Goal: Information Seeking & Learning: Find contact information

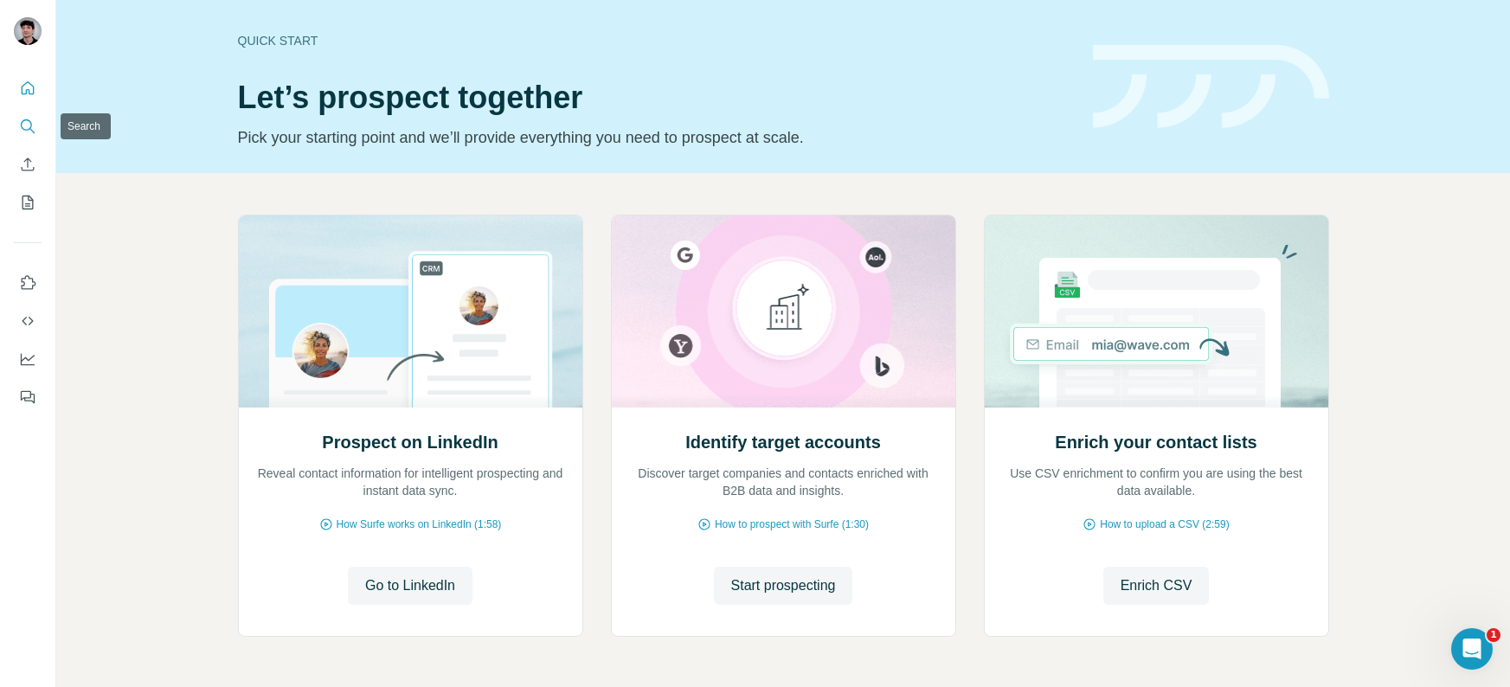
click at [29, 126] on icon "Search" at bounding box center [27, 126] width 17 height 17
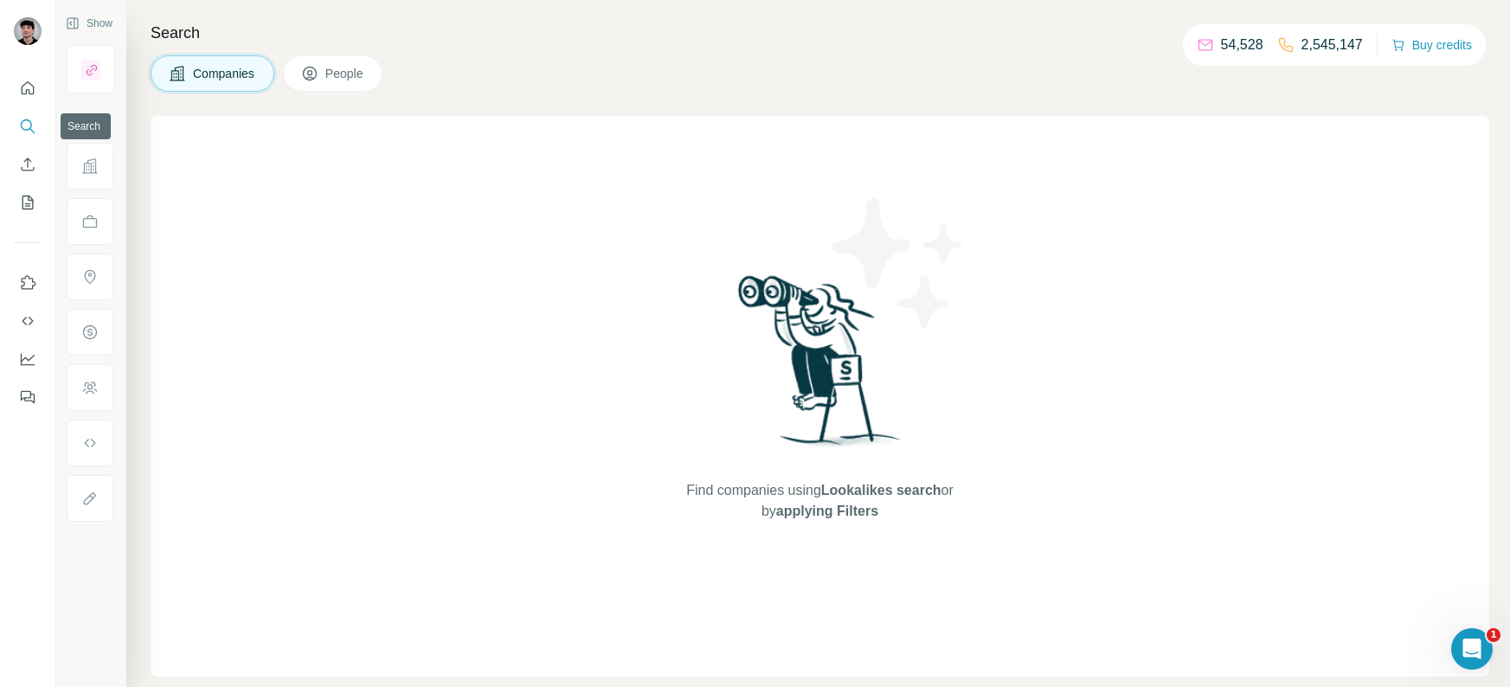
click at [22, 121] on icon "Search" at bounding box center [26, 124] width 11 height 11
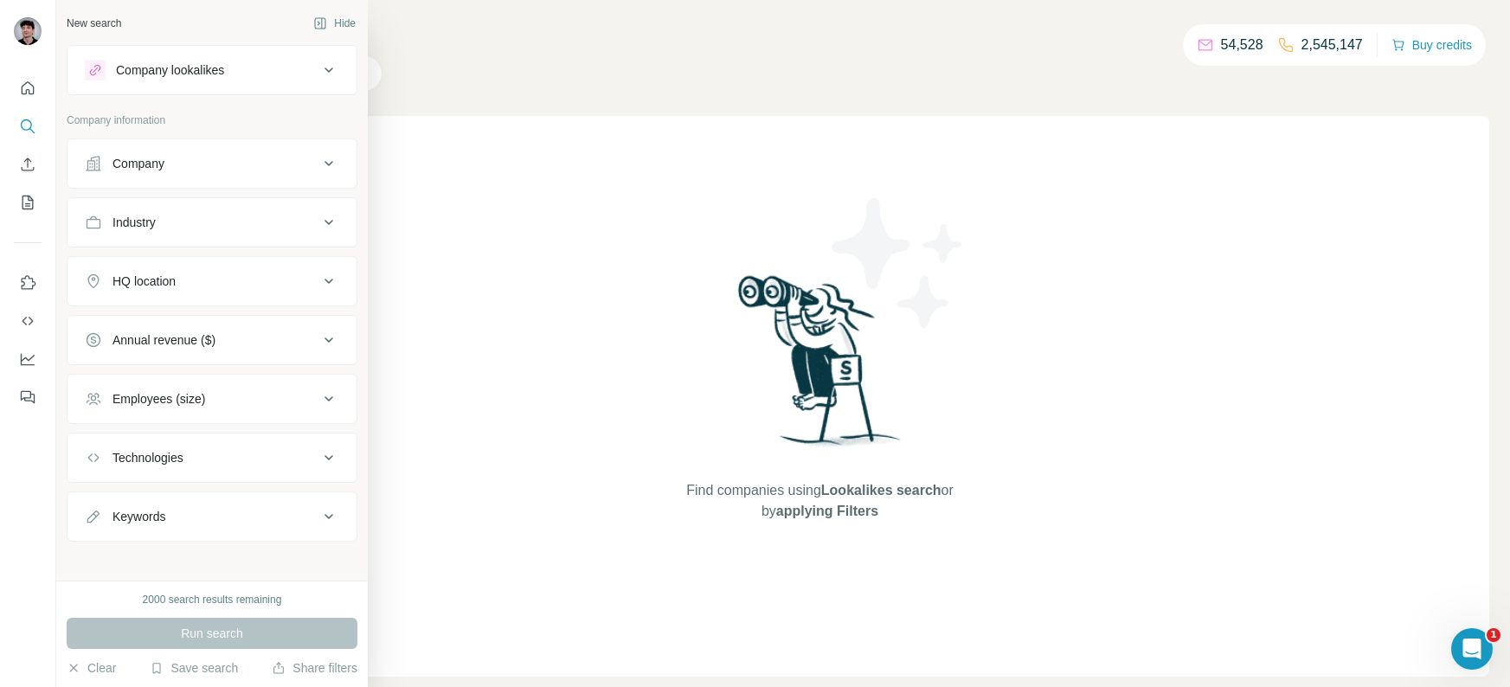
click at [321, 168] on icon at bounding box center [329, 163] width 21 height 21
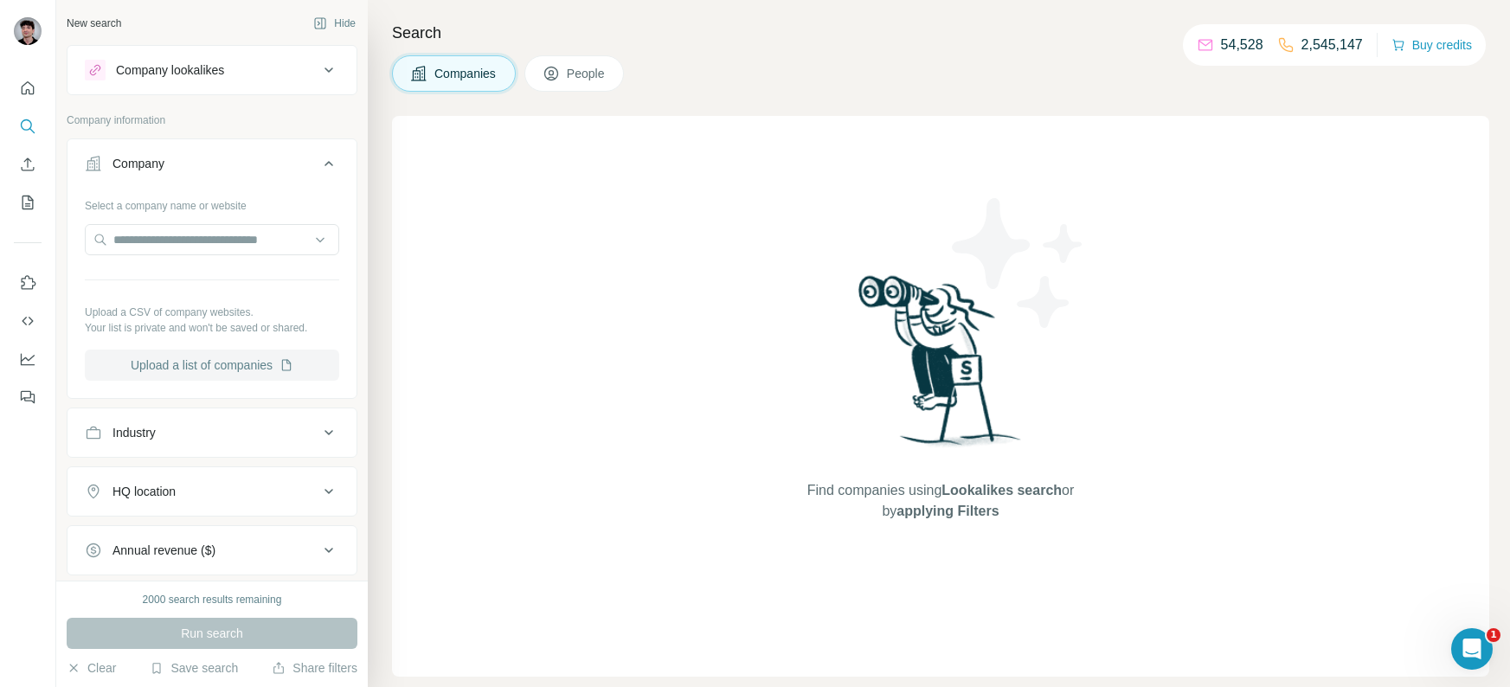
click at [259, 370] on button "Upload a list of companies" at bounding box center [212, 365] width 254 height 31
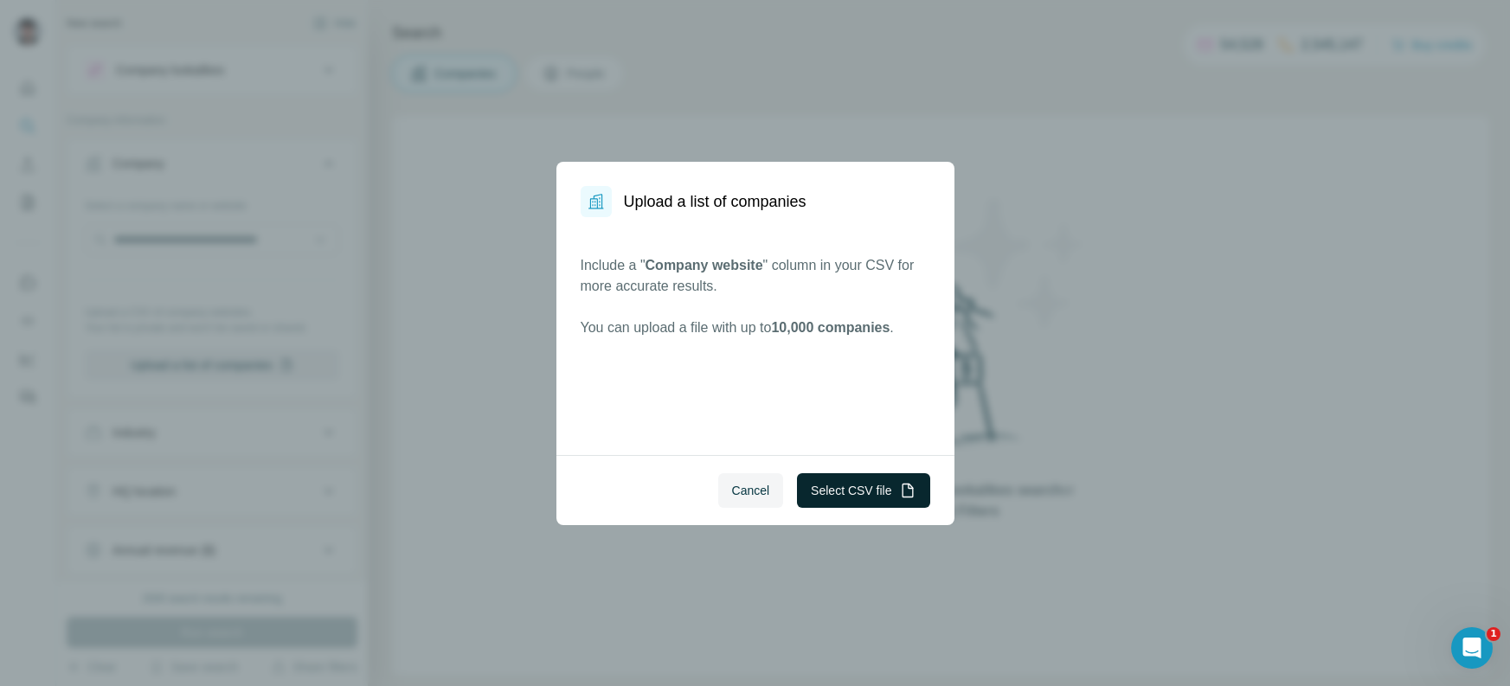
click at [885, 498] on button "Select CSV file" at bounding box center [863, 490] width 132 height 35
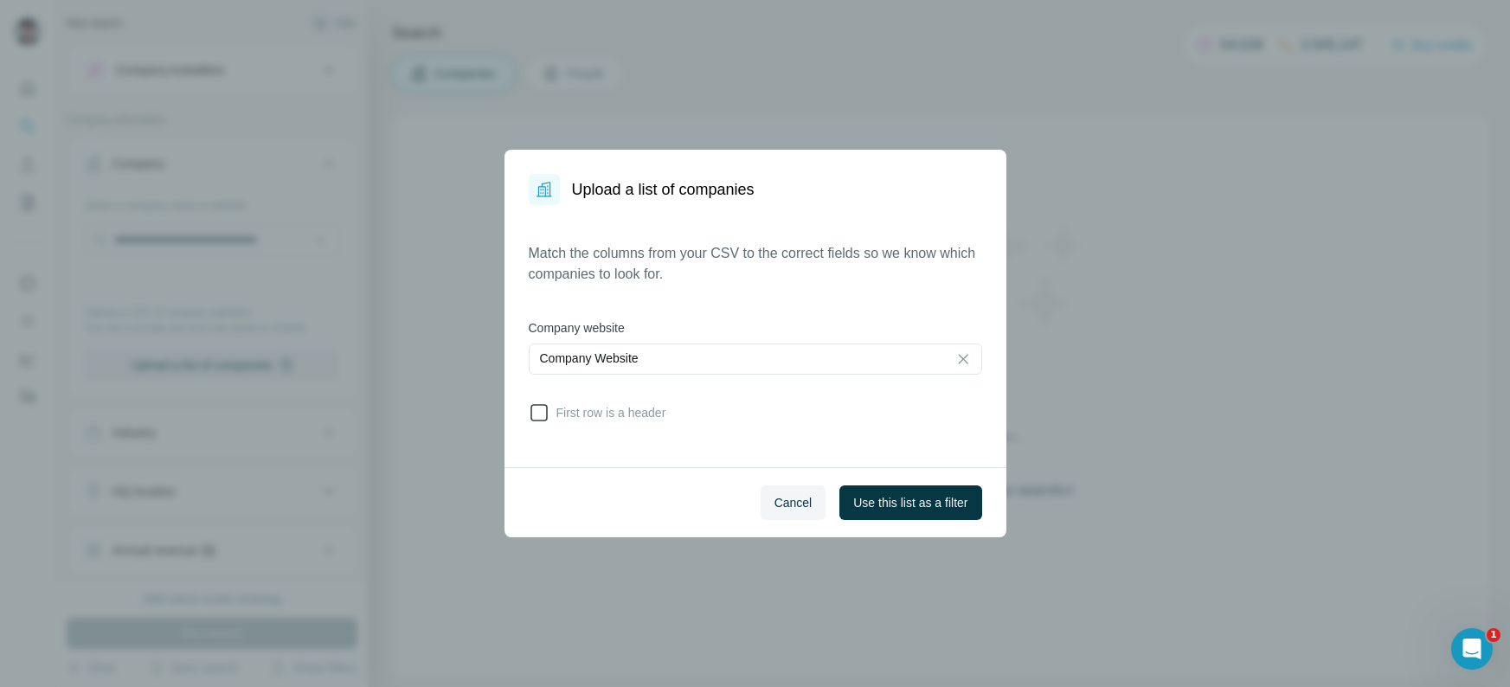
click at [542, 418] on icon at bounding box center [539, 412] width 21 height 21
click at [929, 505] on span "Use this list as a filter" at bounding box center [910, 502] width 114 height 17
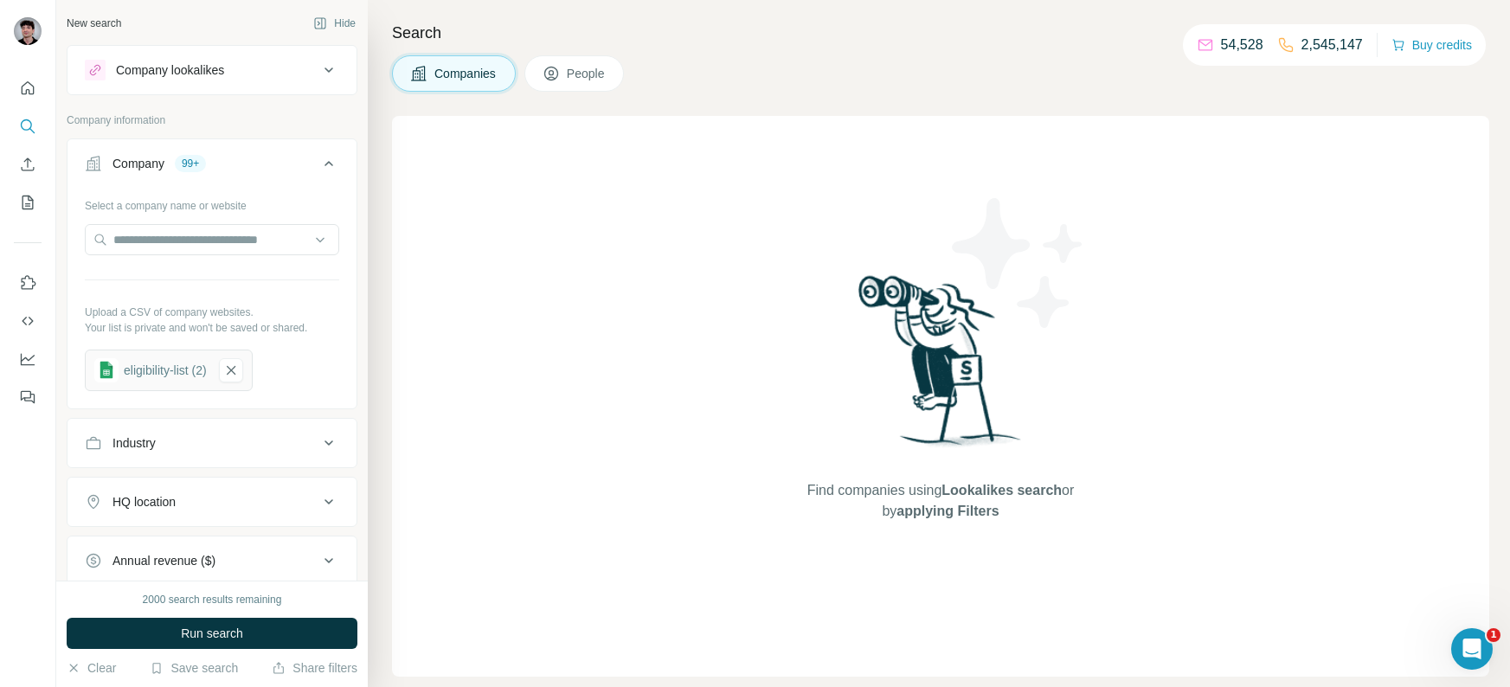
drag, startPoint x: 579, startPoint y: 76, endPoint x: 479, endPoint y: 157, distance: 128.0
click at [580, 77] on span "People" at bounding box center [587, 73] width 40 height 17
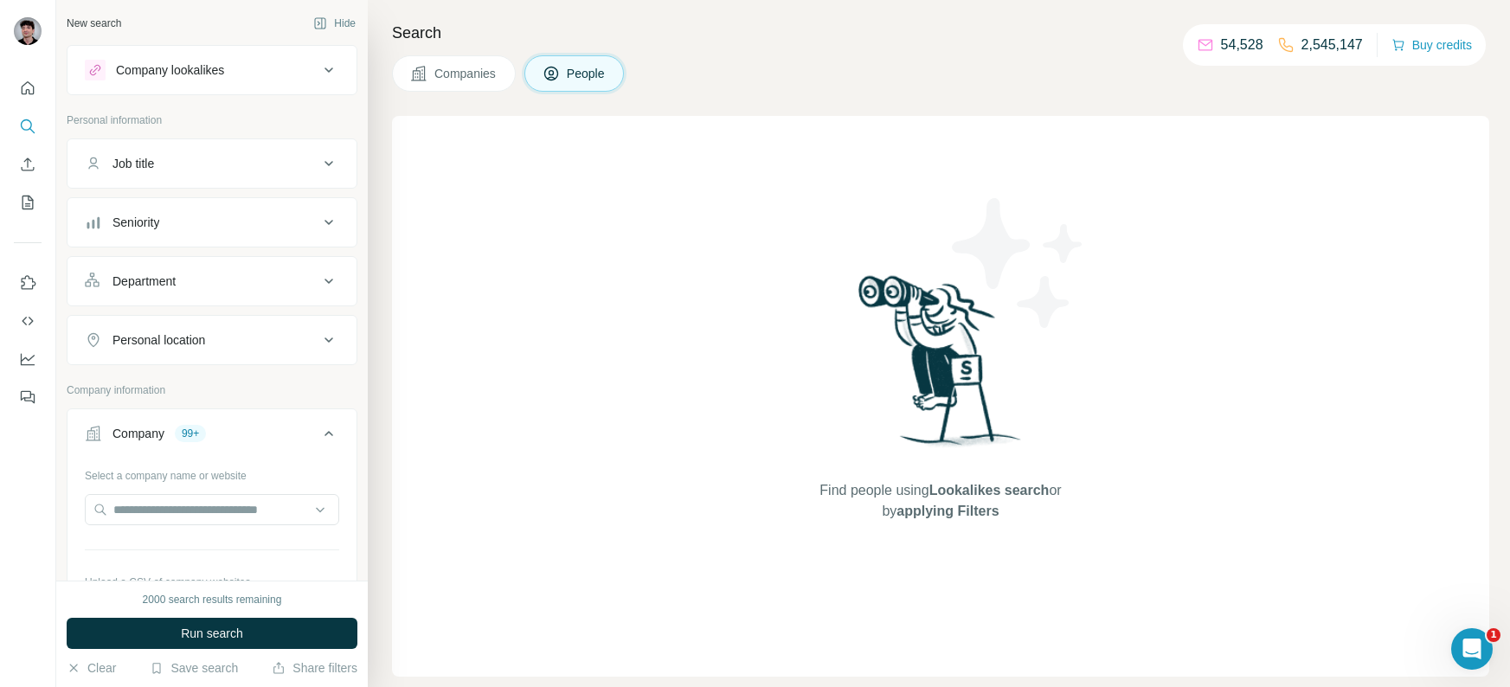
click at [332, 217] on icon at bounding box center [329, 222] width 21 height 21
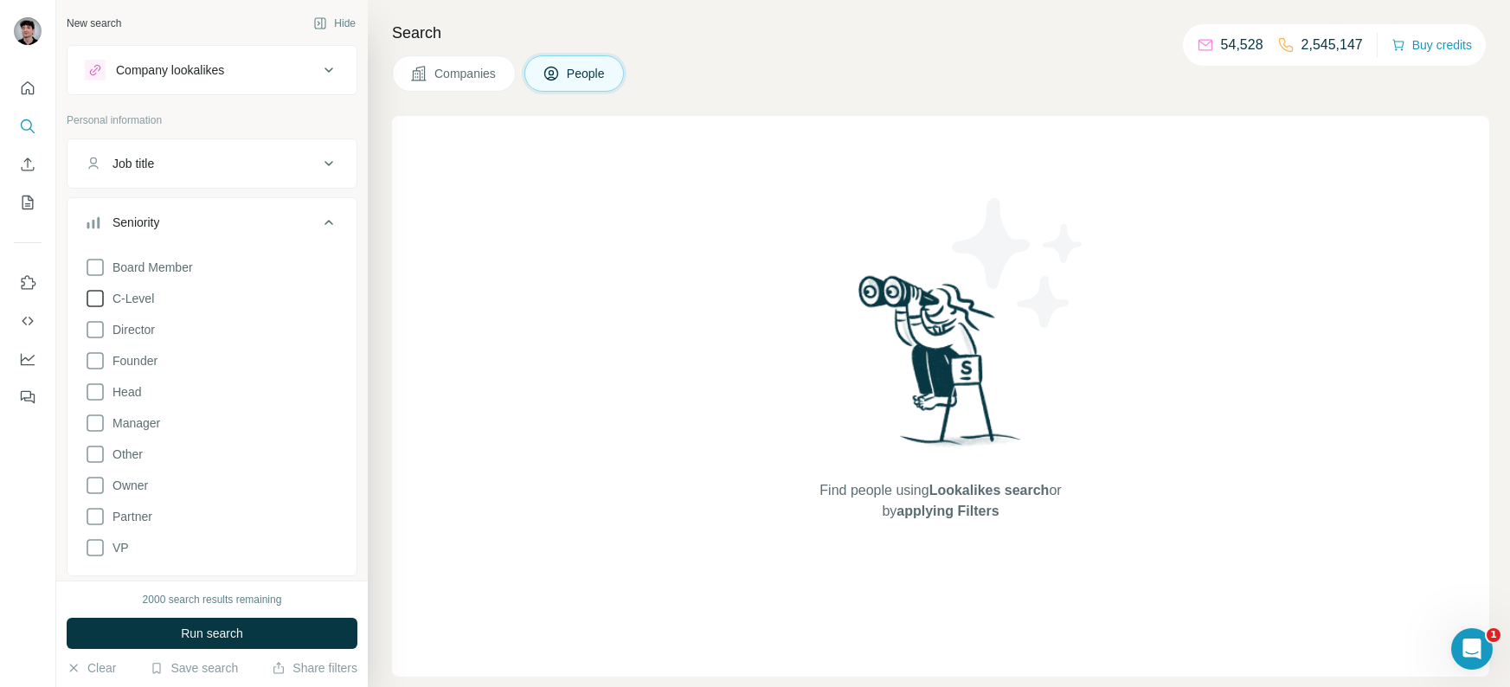
click at [96, 294] on icon at bounding box center [95, 298] width 21 height 21
click at [92, 338] on icon at bounding box center [95, 329] width 21 height 21
click at [97, 361] on icon at bounding box center [95, 361] width 21 height 21
drag, startPoint x: 93, startPoint y: 392, endPoint x: 101, endPoint y: 435, distance: 44.1
click at [95, 393] on icon at bounding box center [95, 392] width 21 height 21
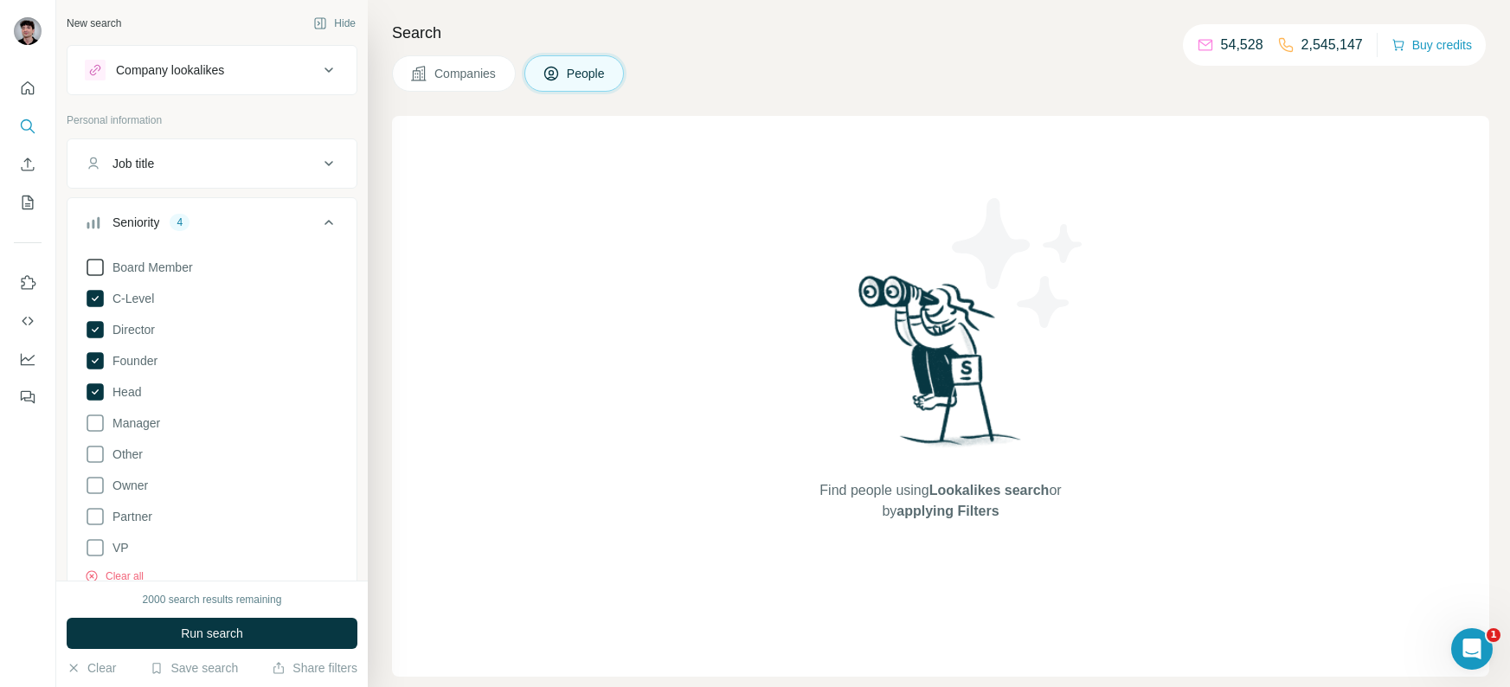
click at [94, 266] on icon at bounding box center [95, 267] width 21 height 21
click at [323, 221] on icon at bounding box center [329, 222] width 21 height 21
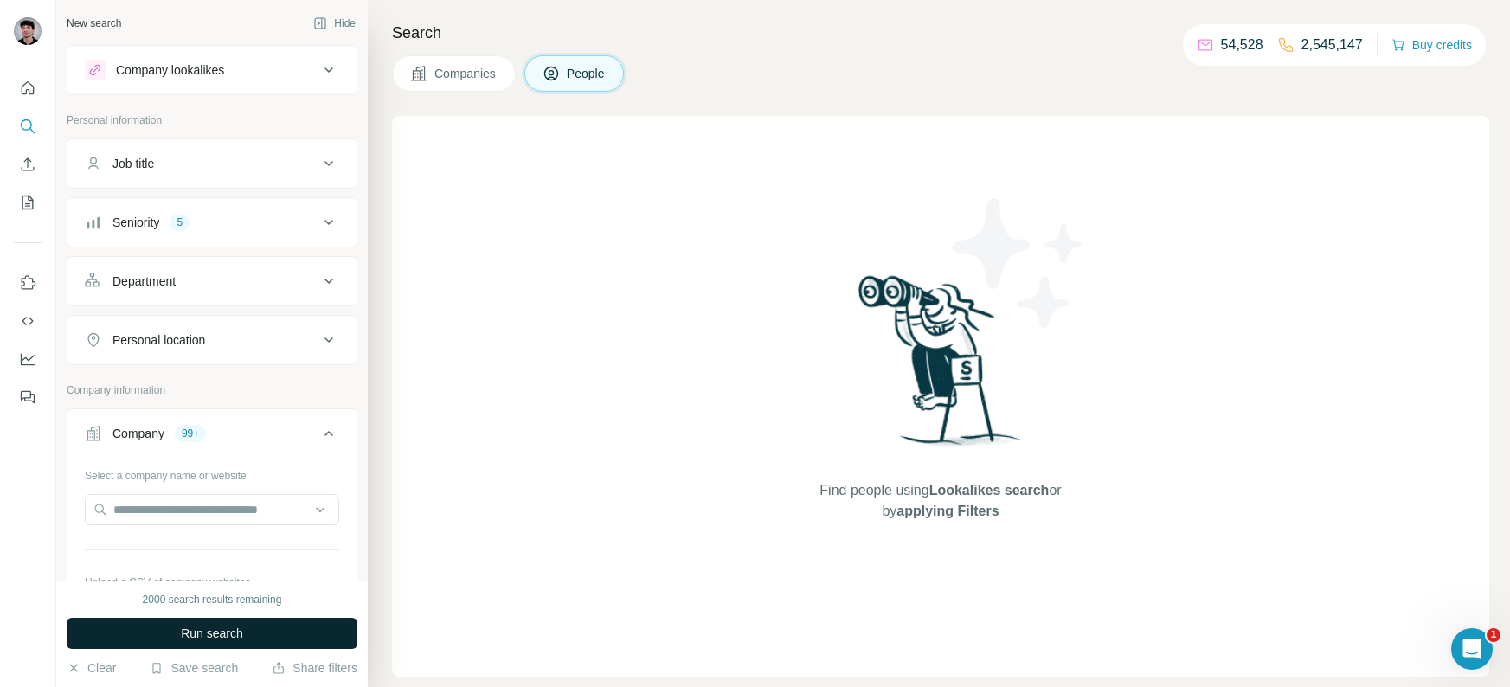
click at [244, 647] on button "Run search" at bounding box center [212, 633] width 291 height 31
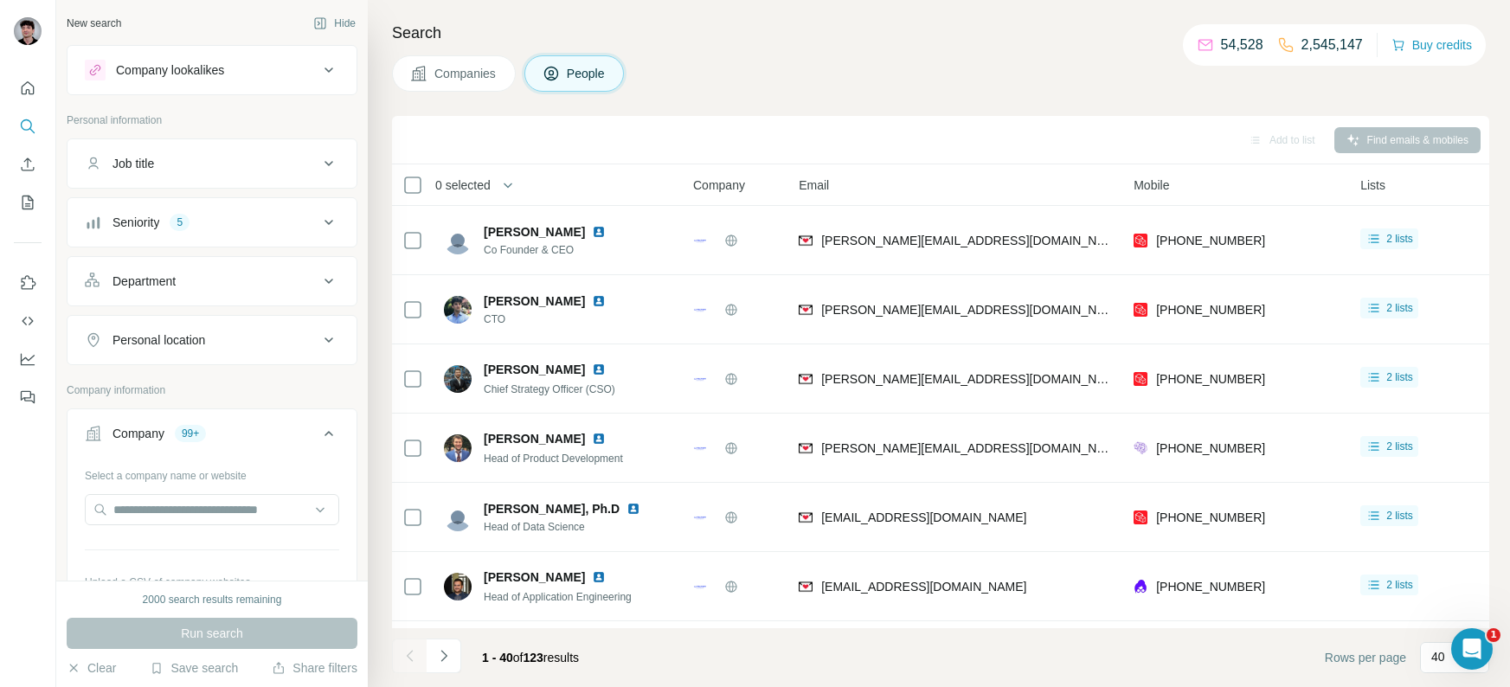
click at [486, 63] on button "Companies" at bounding box center [454, 73] width 124 height 36
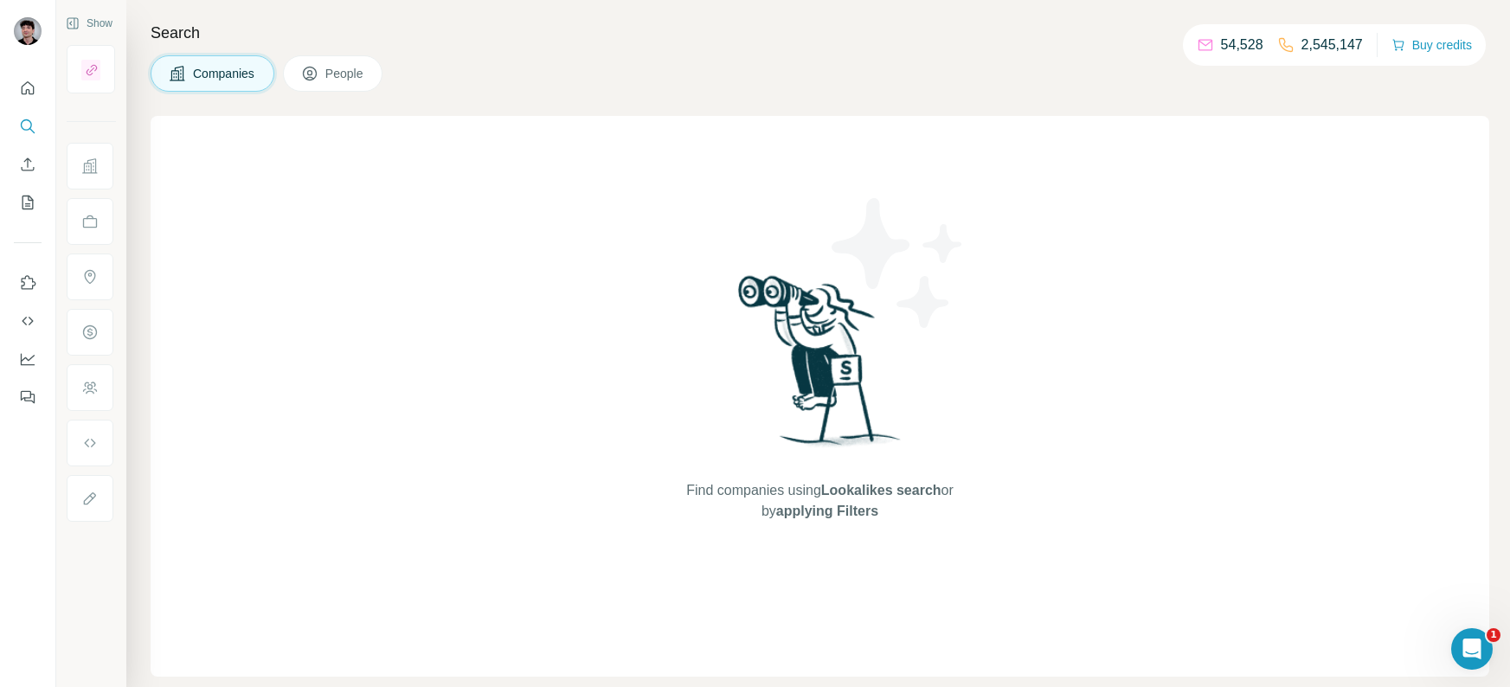
click at [355, 70] on span "People" at bounding box center [345, 73] width 40 height 17
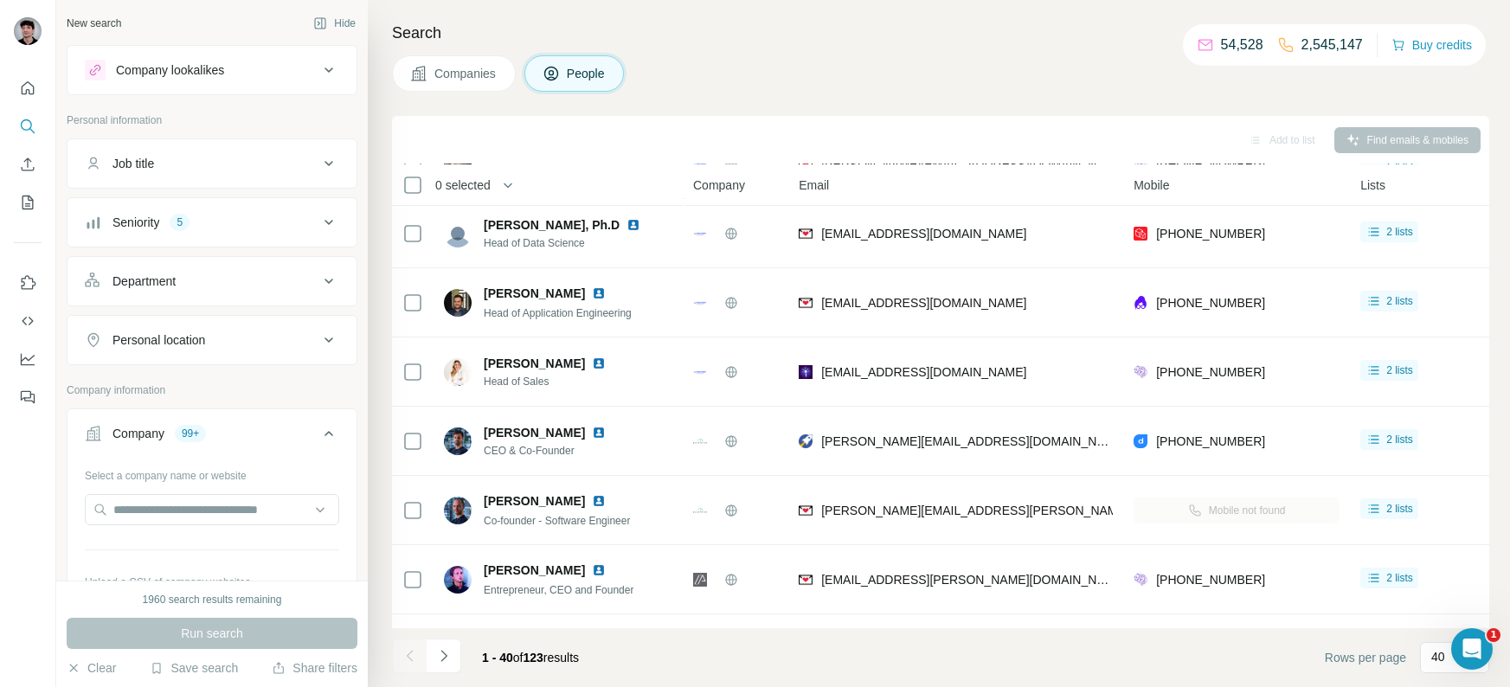
click at [329, 72] on icon at bounding box center [329, 70] width 21 height 21
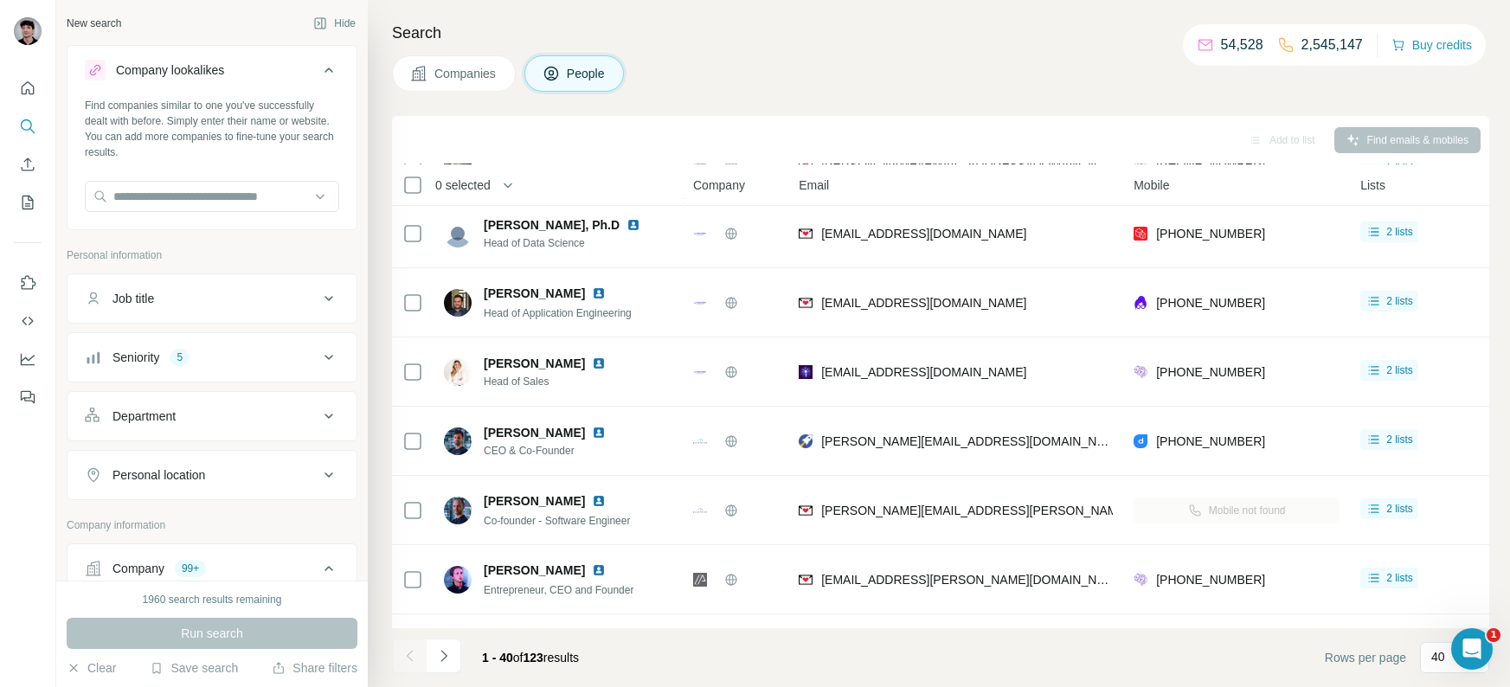
click at [329, 72] on icon at bounding box center [329, 70] width 21 height 21
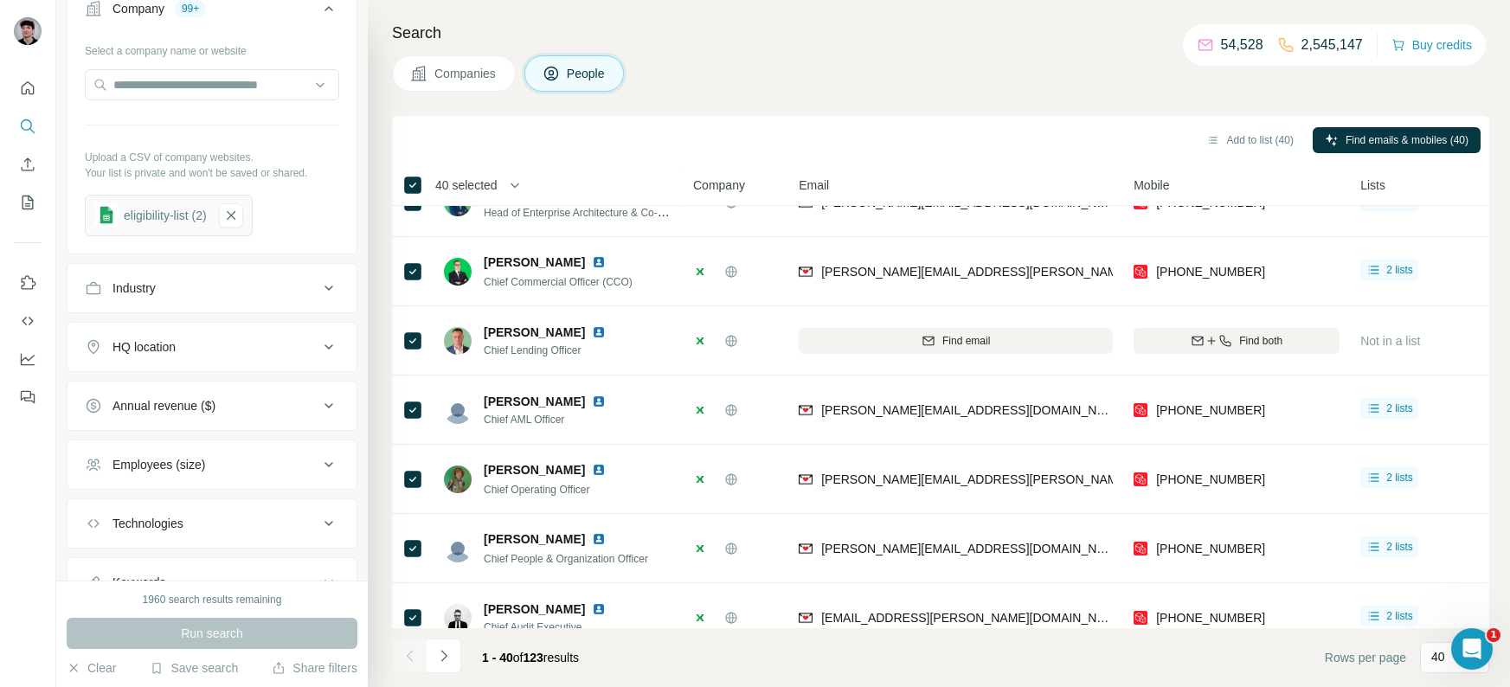
scroll to position [497, 0]
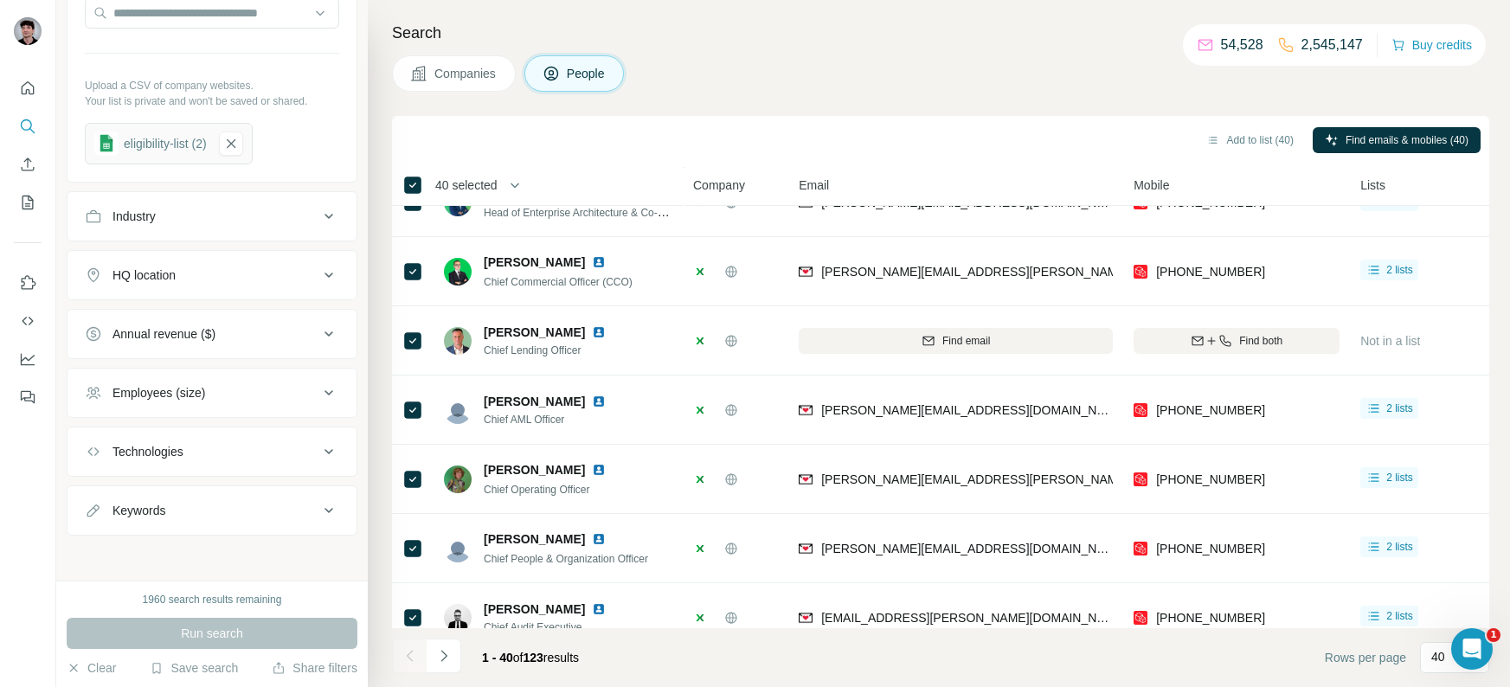
click at [319, 516] on icon at bounding box center [329, 510] width 21 height 21
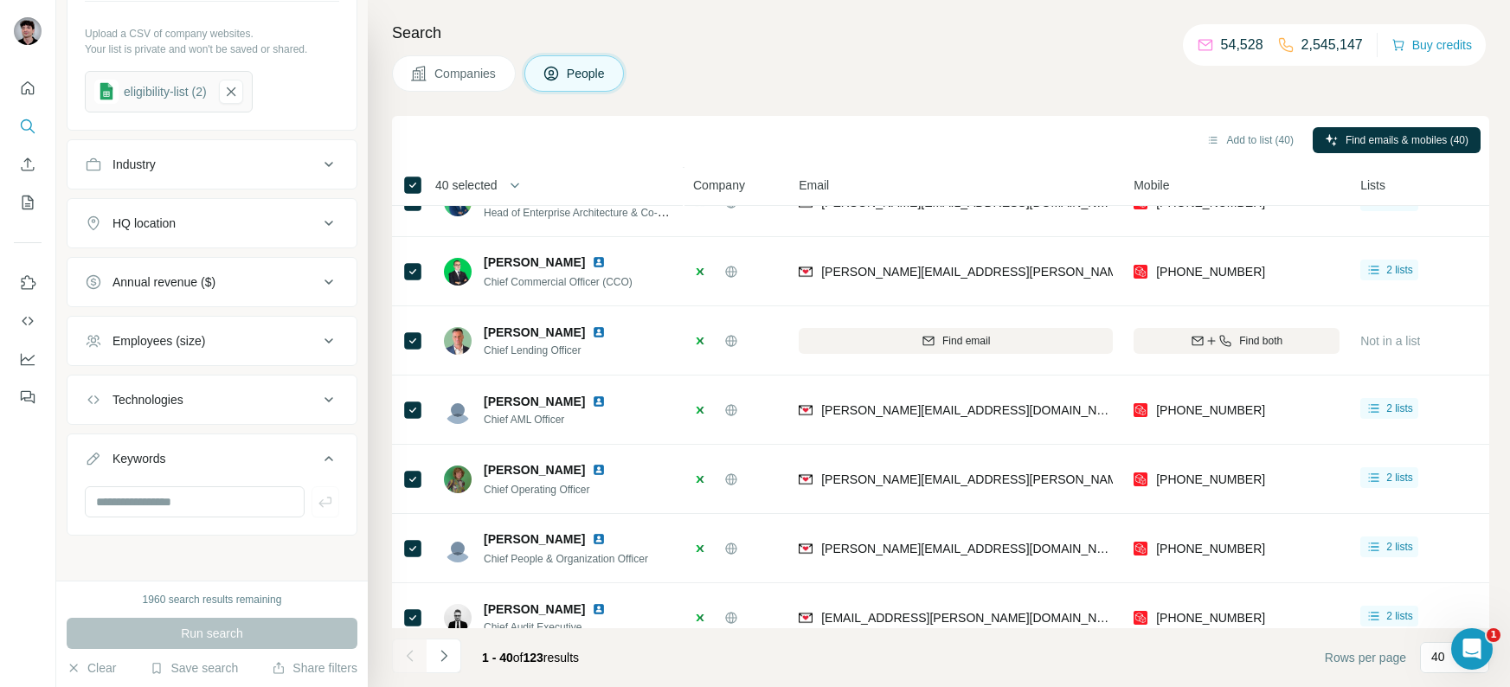
click at [329, 472] on button "Keywords" at bounding box center [212, 462] width 289 height 48
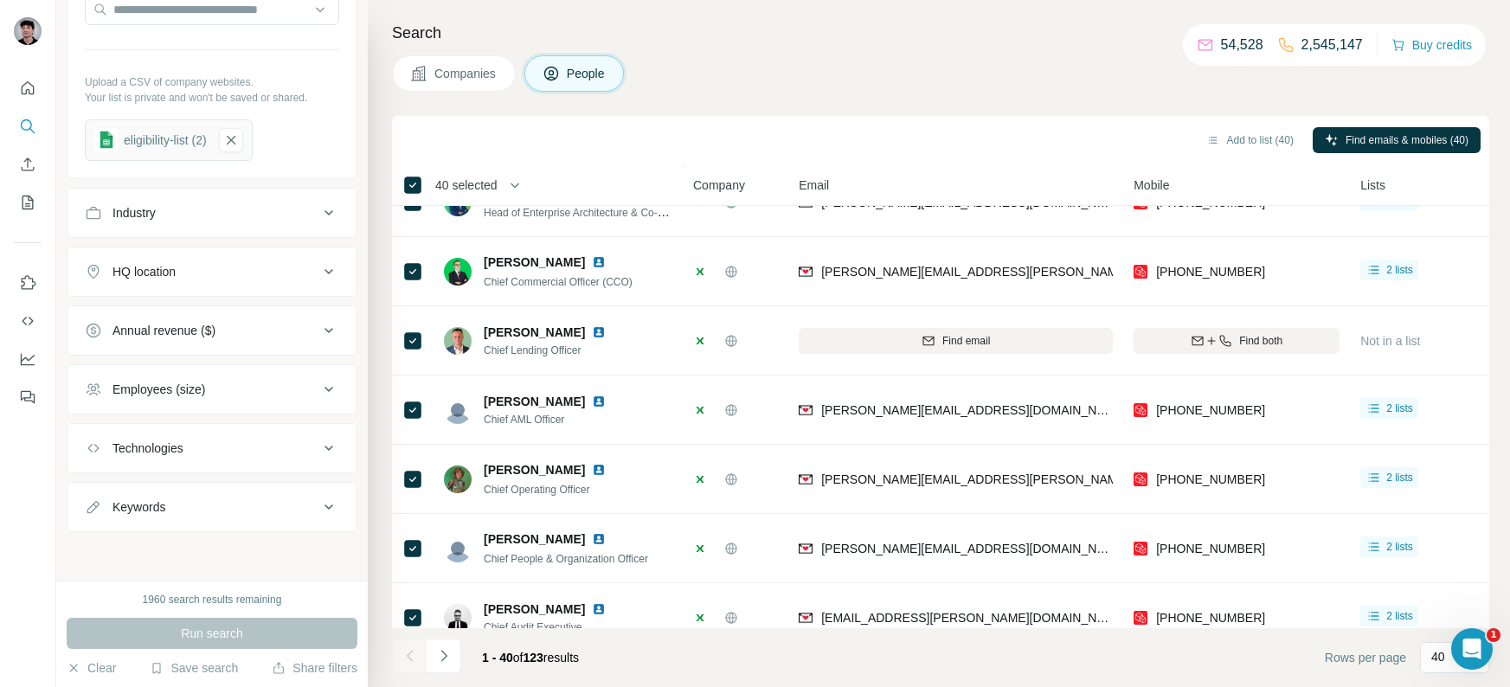
scroll to position [497, 0]
click at [337, 453] on icon at bounding box center [329, 451] width 21 height 21
click at [333, 453] on icon at bounding box center [329, 451] width 21 height 21
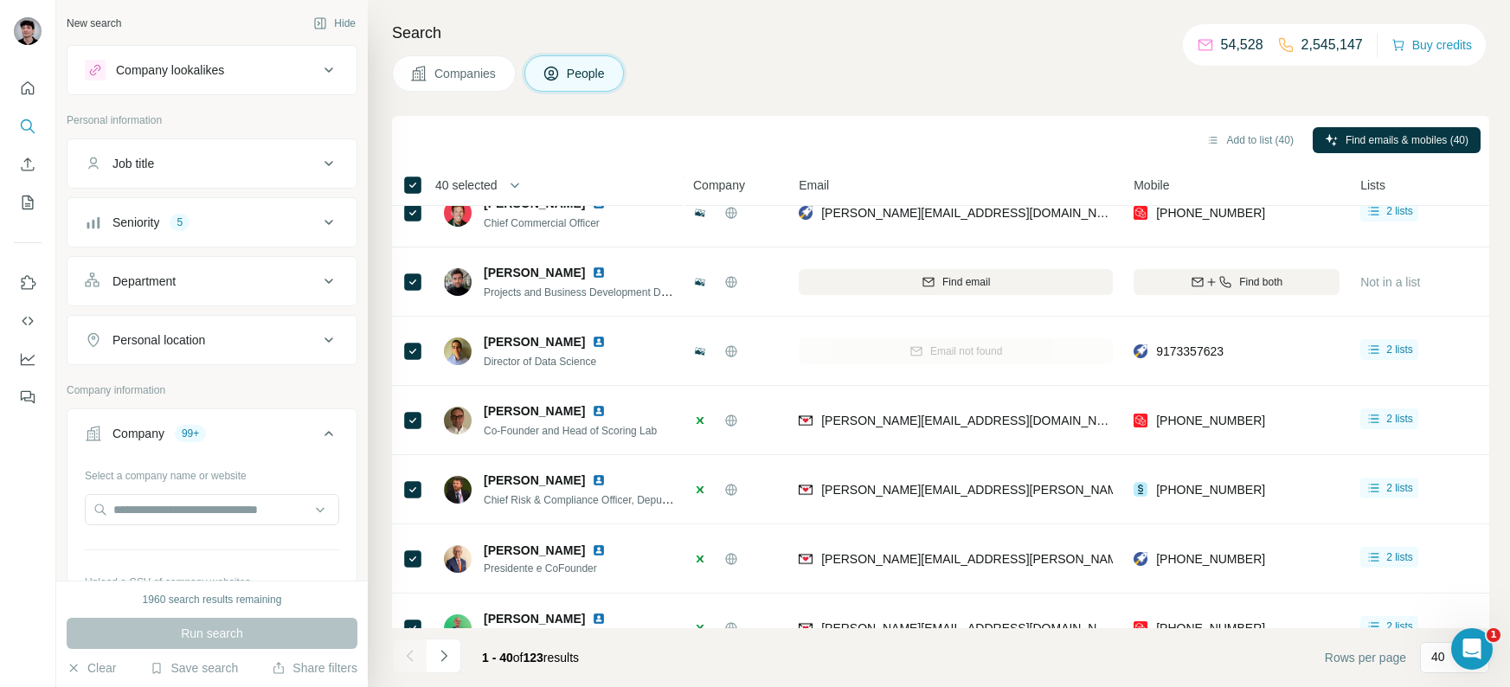
scroll to position [0, 0]
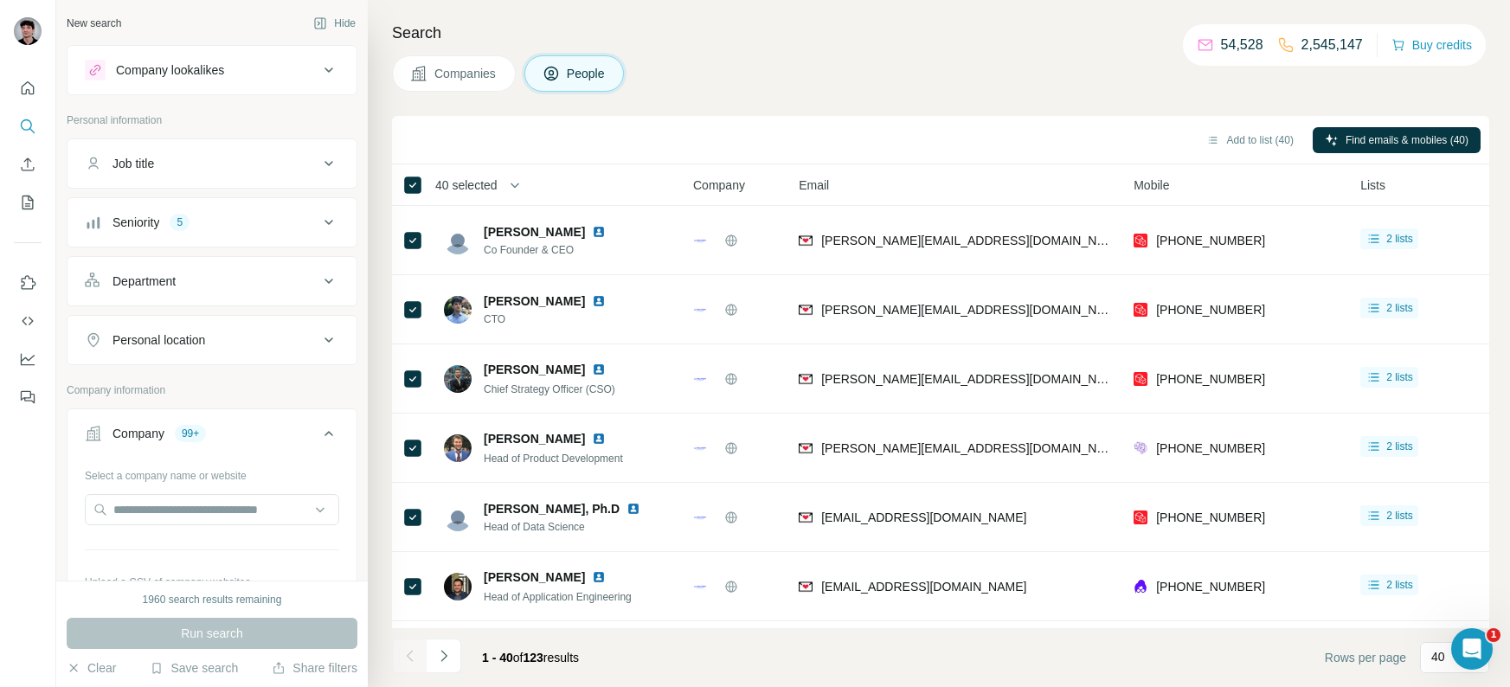
click at [320, 439] on icon at bounding box center [329, 433] width 21 height 21
click at [331, 428] on icon at bounding box center [329, 433] width 21 height 21
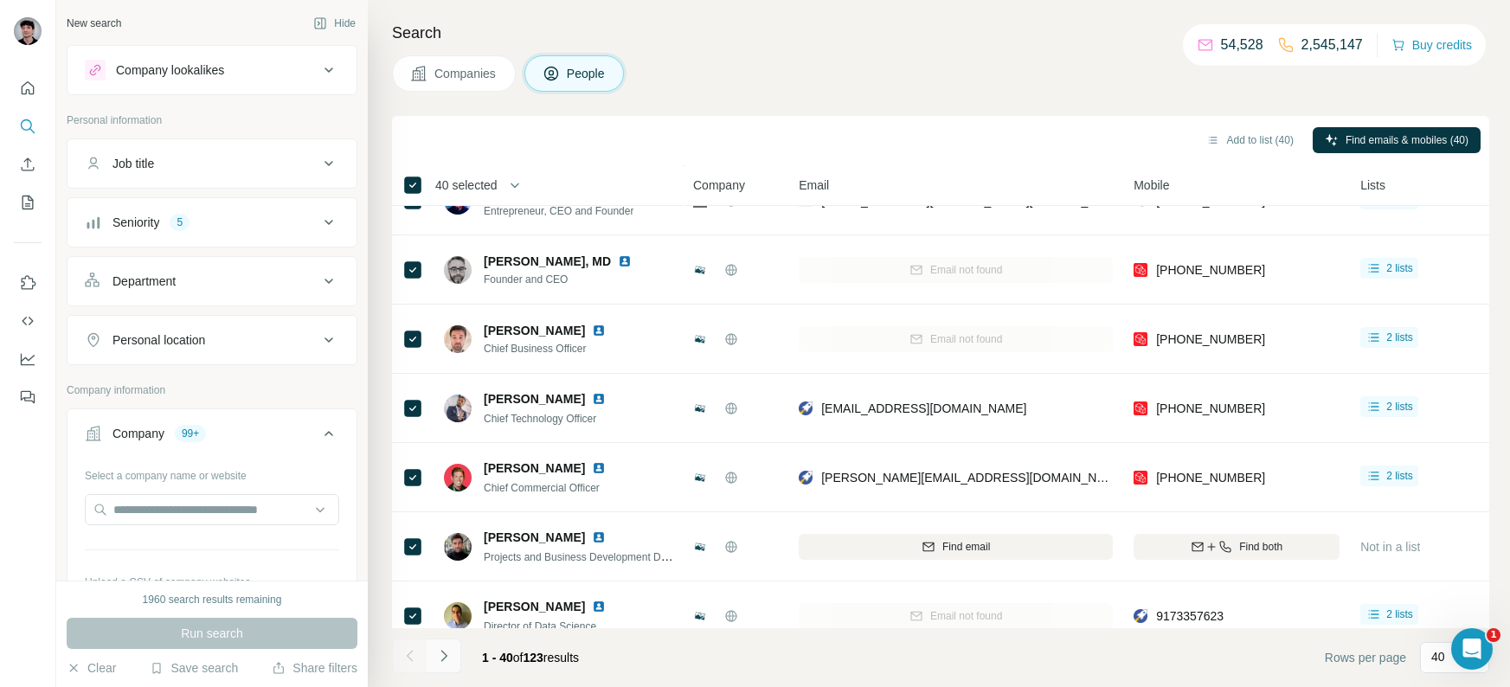
scroll to position [2347, 0]
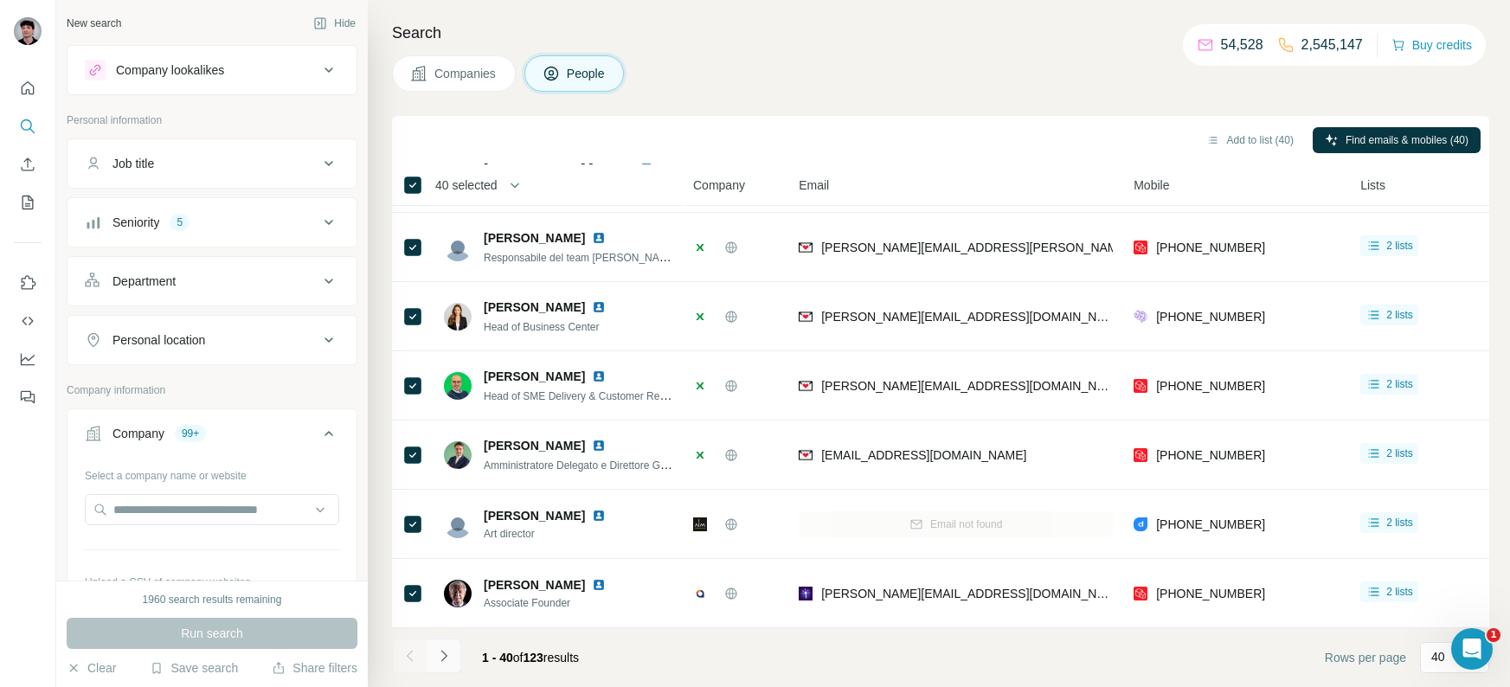
click at [452, 650] on icon "Navigate to next page" at bounding box center [443, 655] width 17 height 17
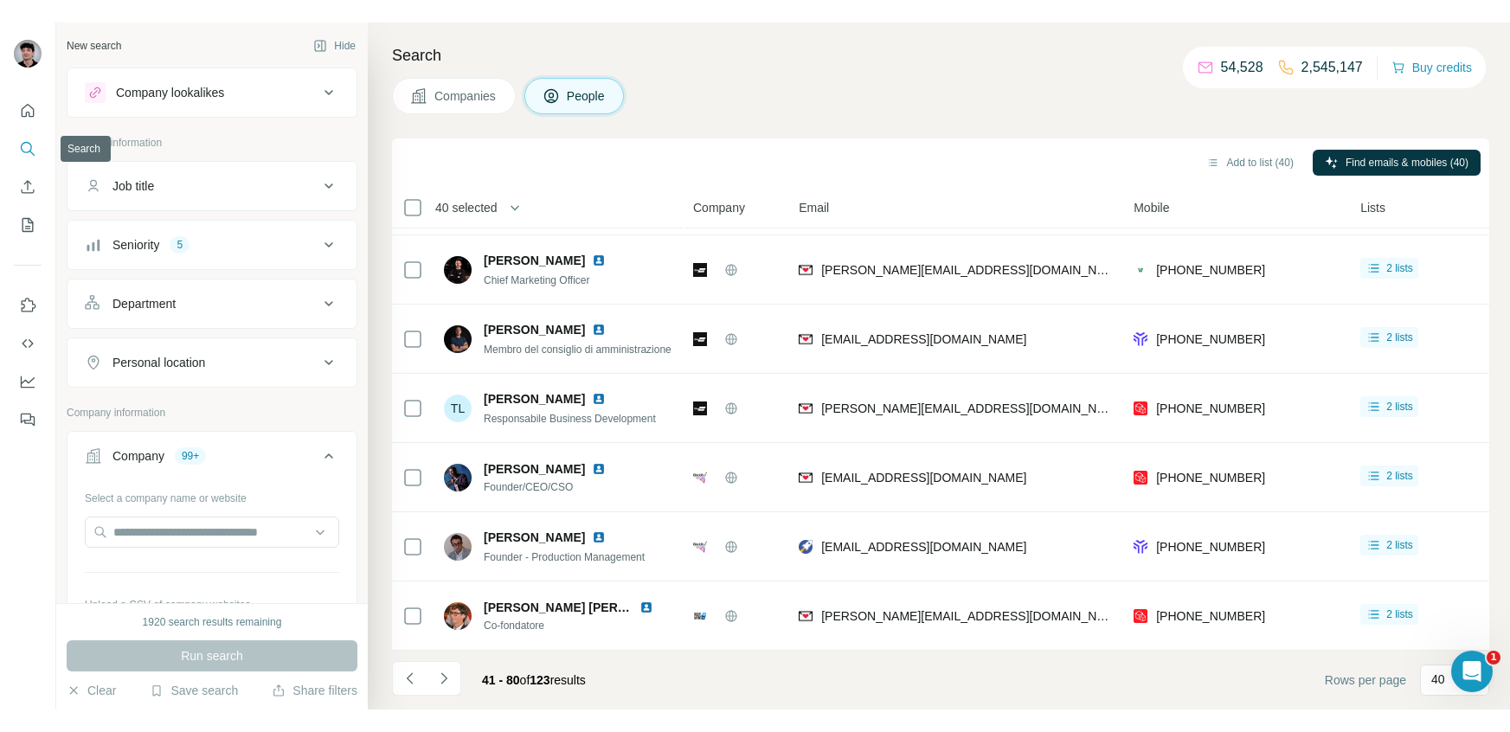
scroll to position [0, 0]
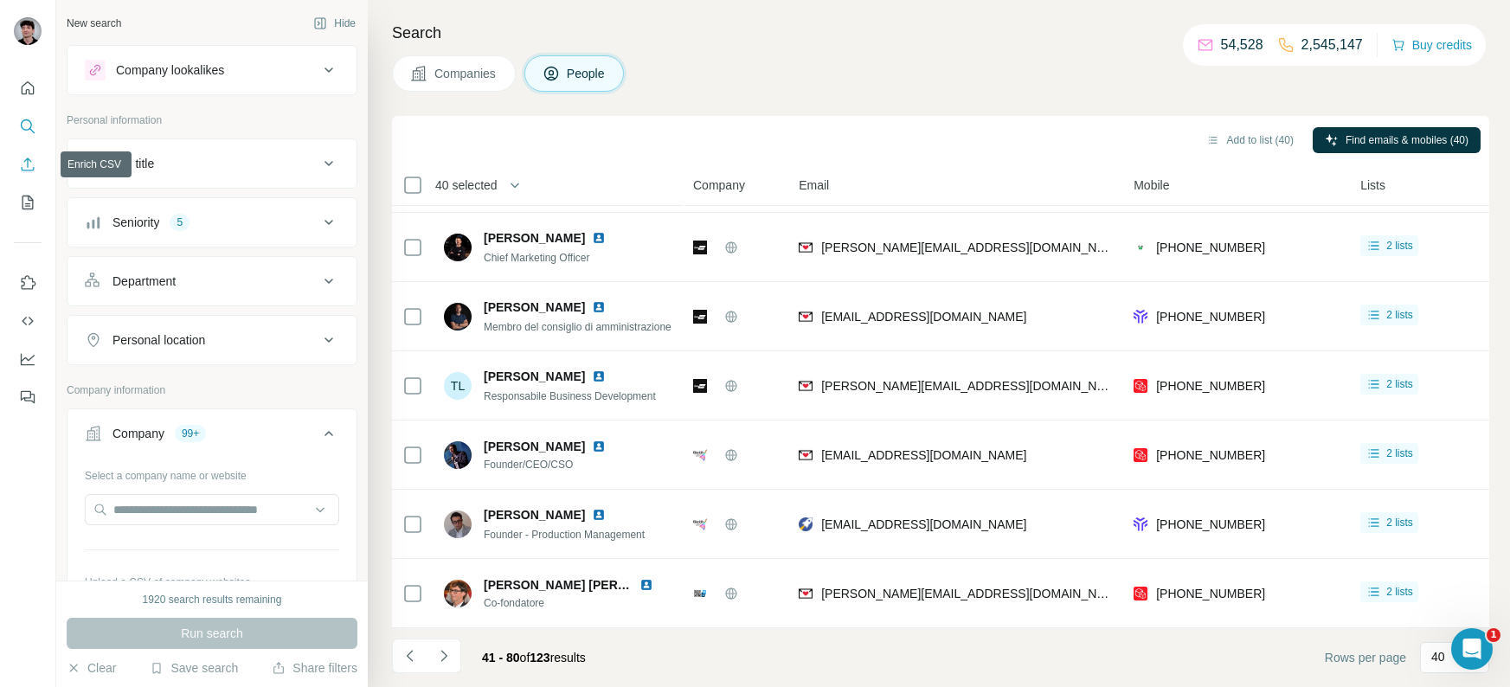
click at [29, 166] on icon "Enrich CSV" at bounding box center [27, 164] width 17 height 17
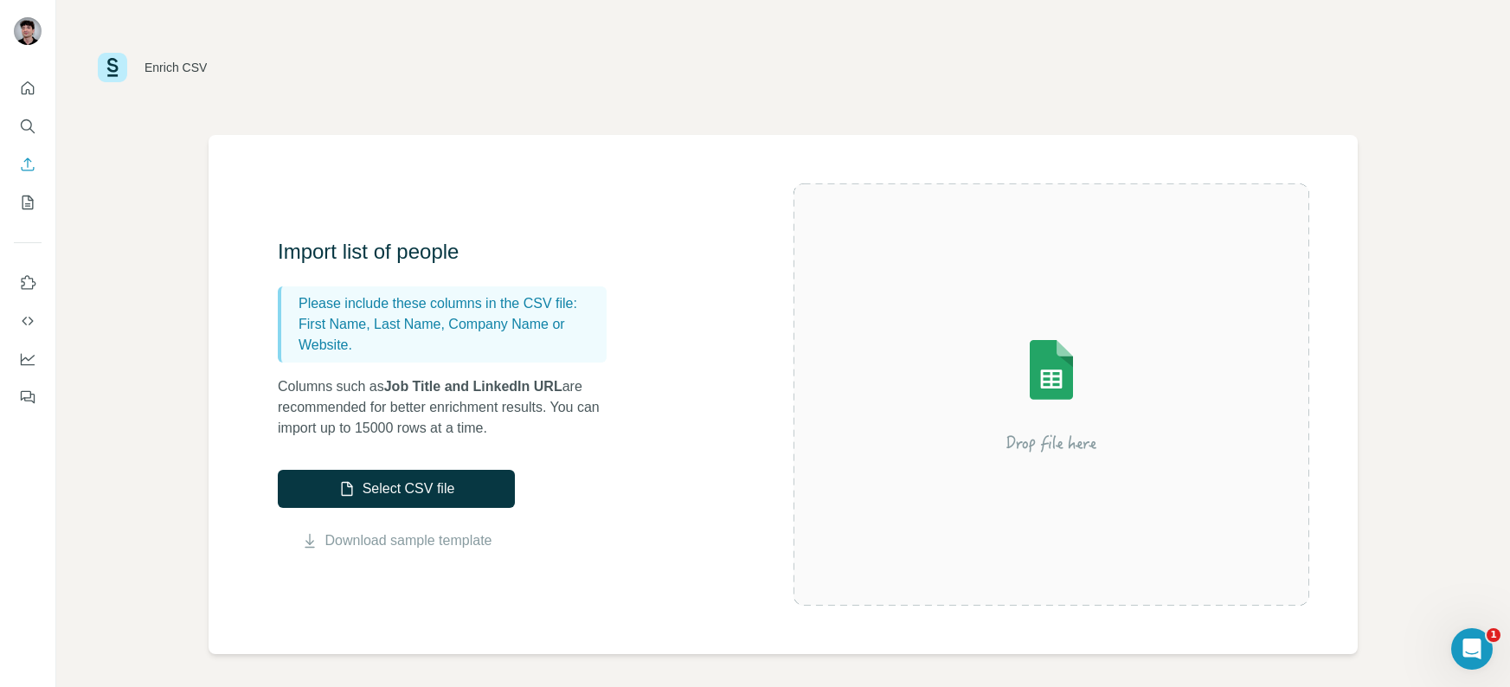
drag, startPoint x: 372, startPoint y: 345, endPoint x: 367, endPoint y: 353, distance: 9.4
click at [367, 353] on p "First Name, Last Name, Company Name or Website." at bounding box center [449, 335] width 301 height 42
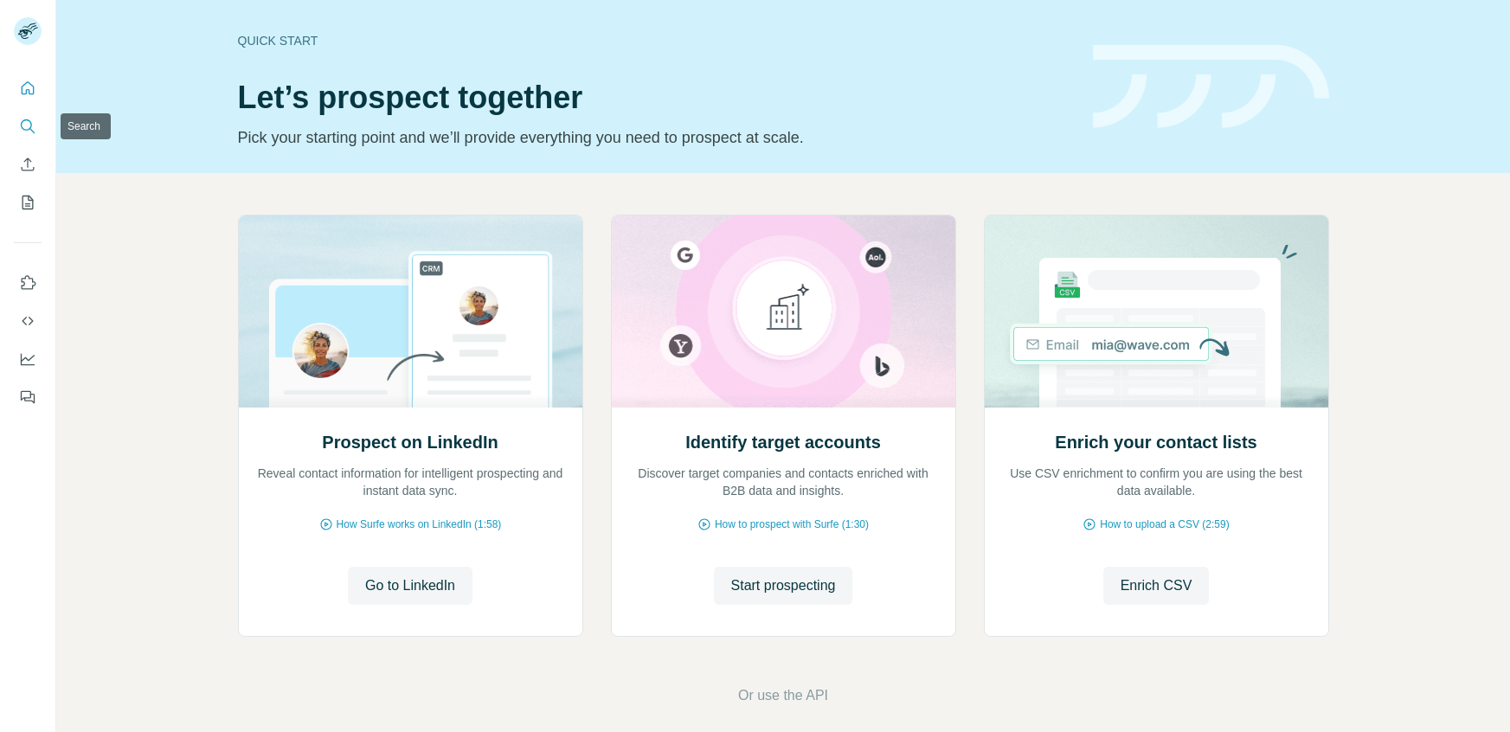
click at [20, 116] on button "Search" at bounding box center [28, 126] width 28 height 31
click at [23, 128] on icon "Search" at bounding box center [26, 124] width 11 height 11
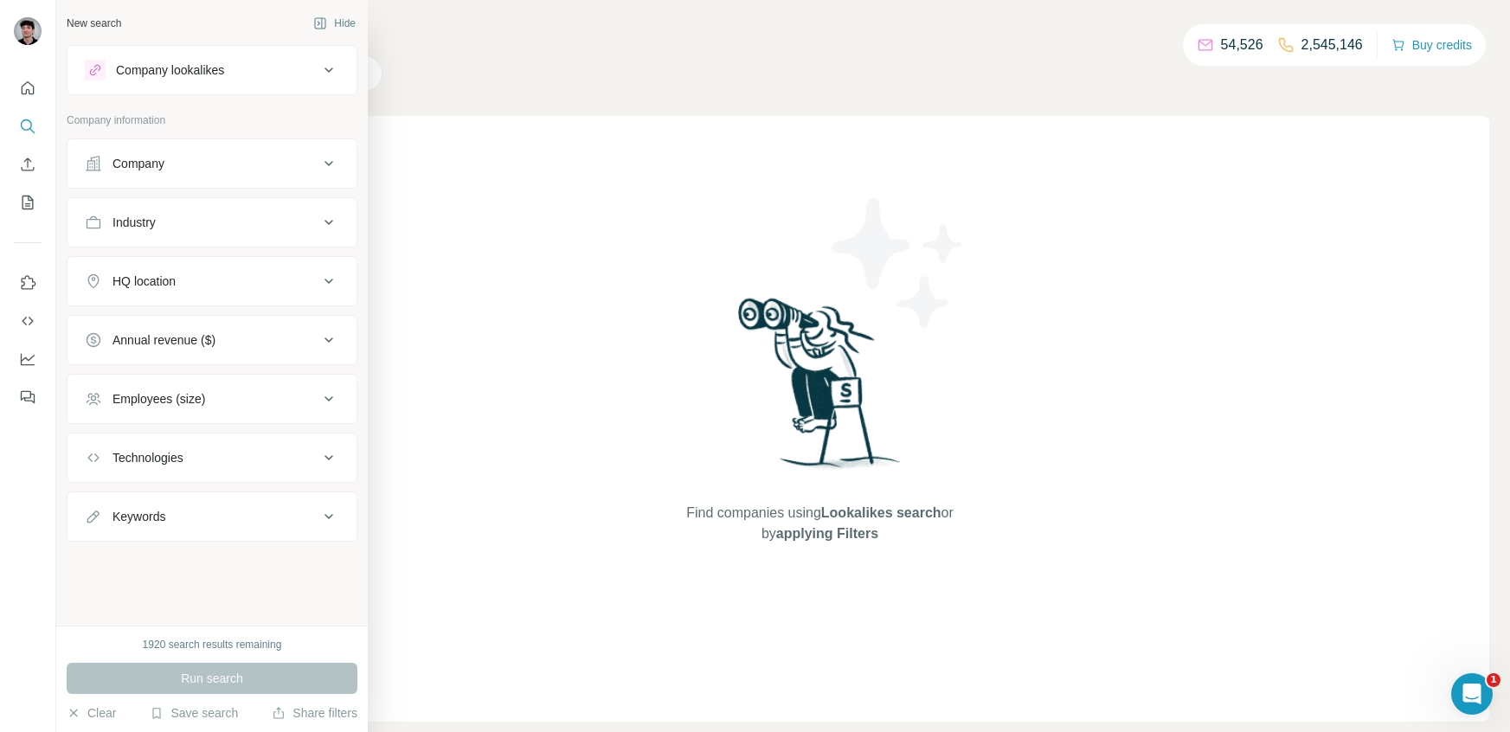
click at [261, 169] on div "Company" at bounding box center [202, 163] width 234 height 17
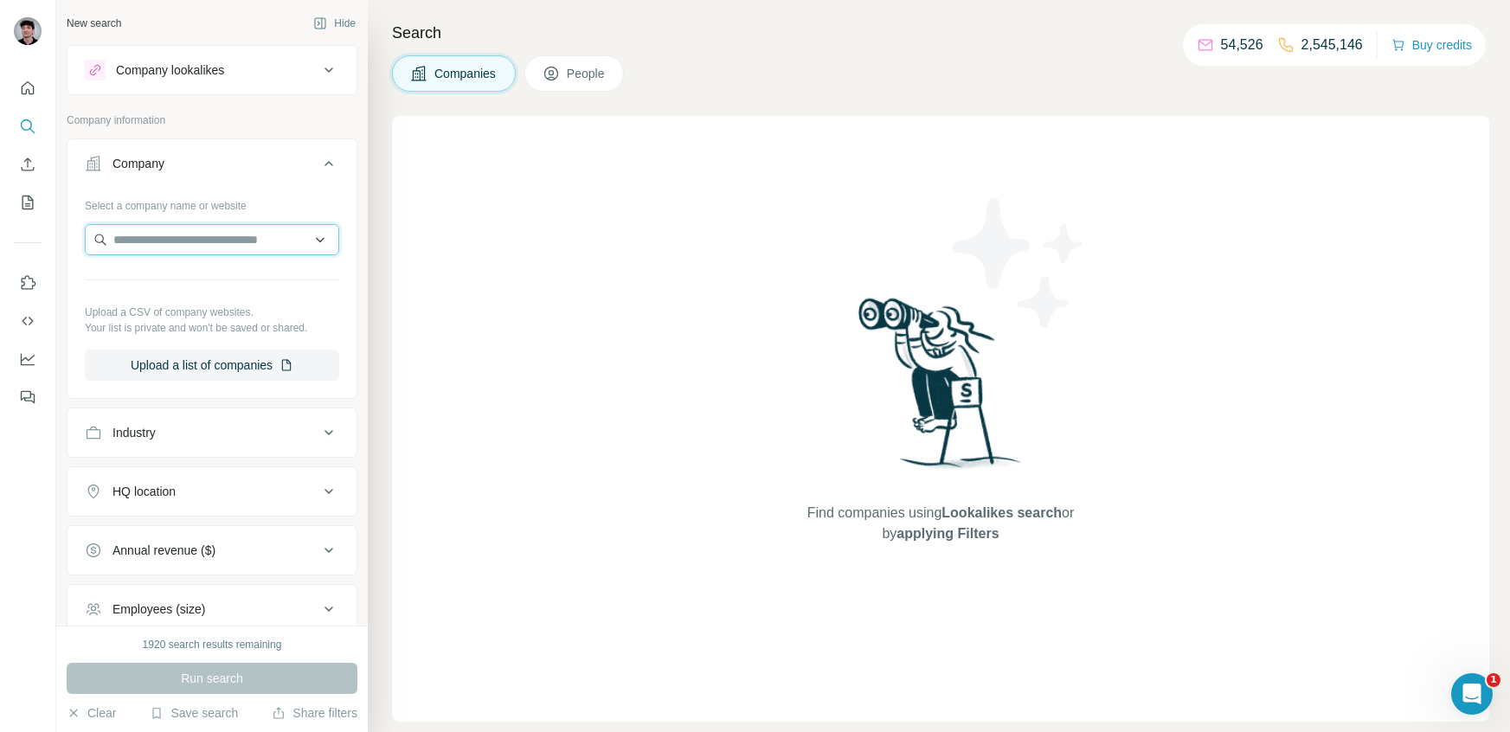
click at [296, 227] on input "text" at bounding box center [212, 239] width 254 height 31
click at [248, 231] on input "text" at bounding box center [212, 239] width 254 height 31
click at [213, 248] on input "text" at bounding box center [212, 239] width 254 height 31
click at [268, 236] on input "text" at bounding box center [212, 239] width 254 height 31
click at [267, 247] on input "text" at bounding box center [212, 239] width 254 height 31
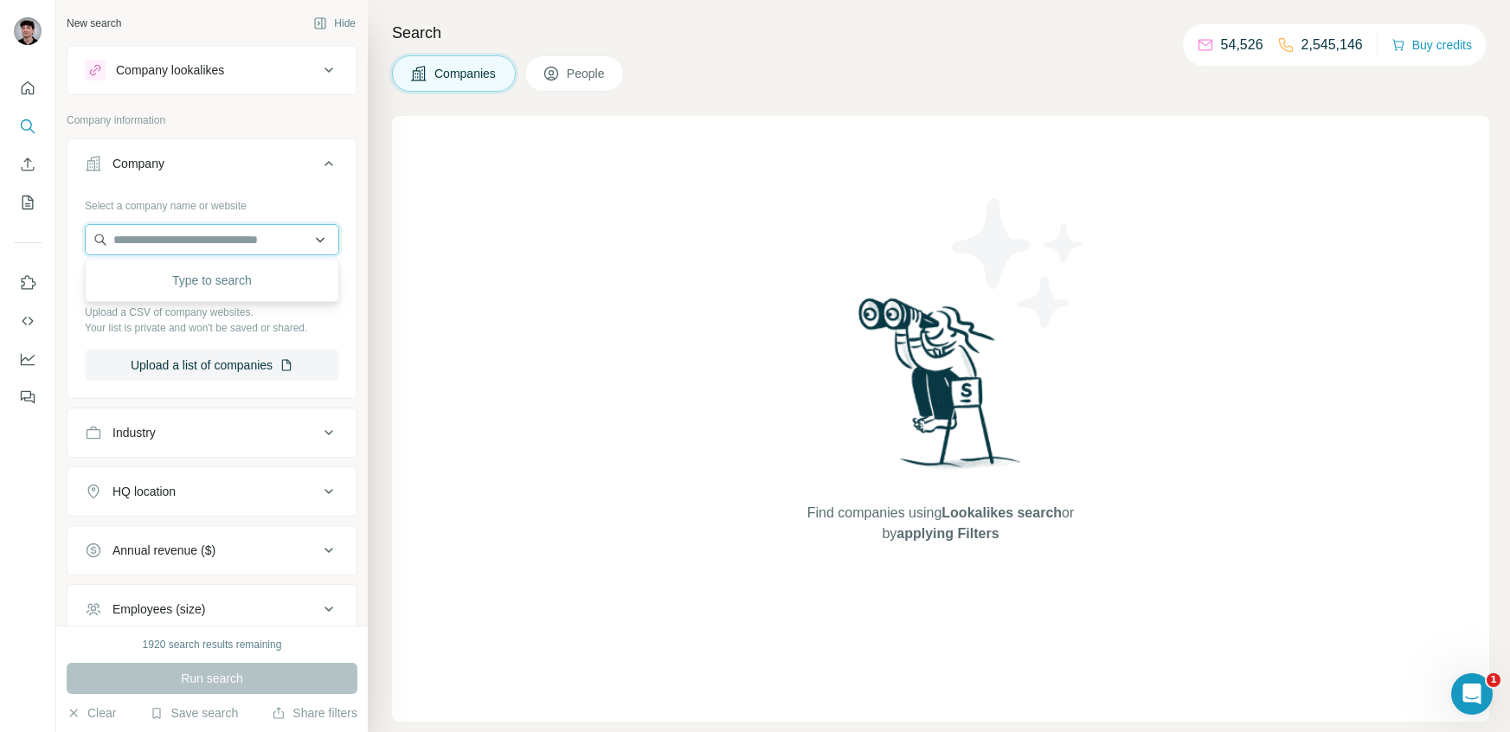
paste input "*********"
click at [233, 235] on input "*********" at bounding box center [212, 239] width 254 height 31
type input "*********"
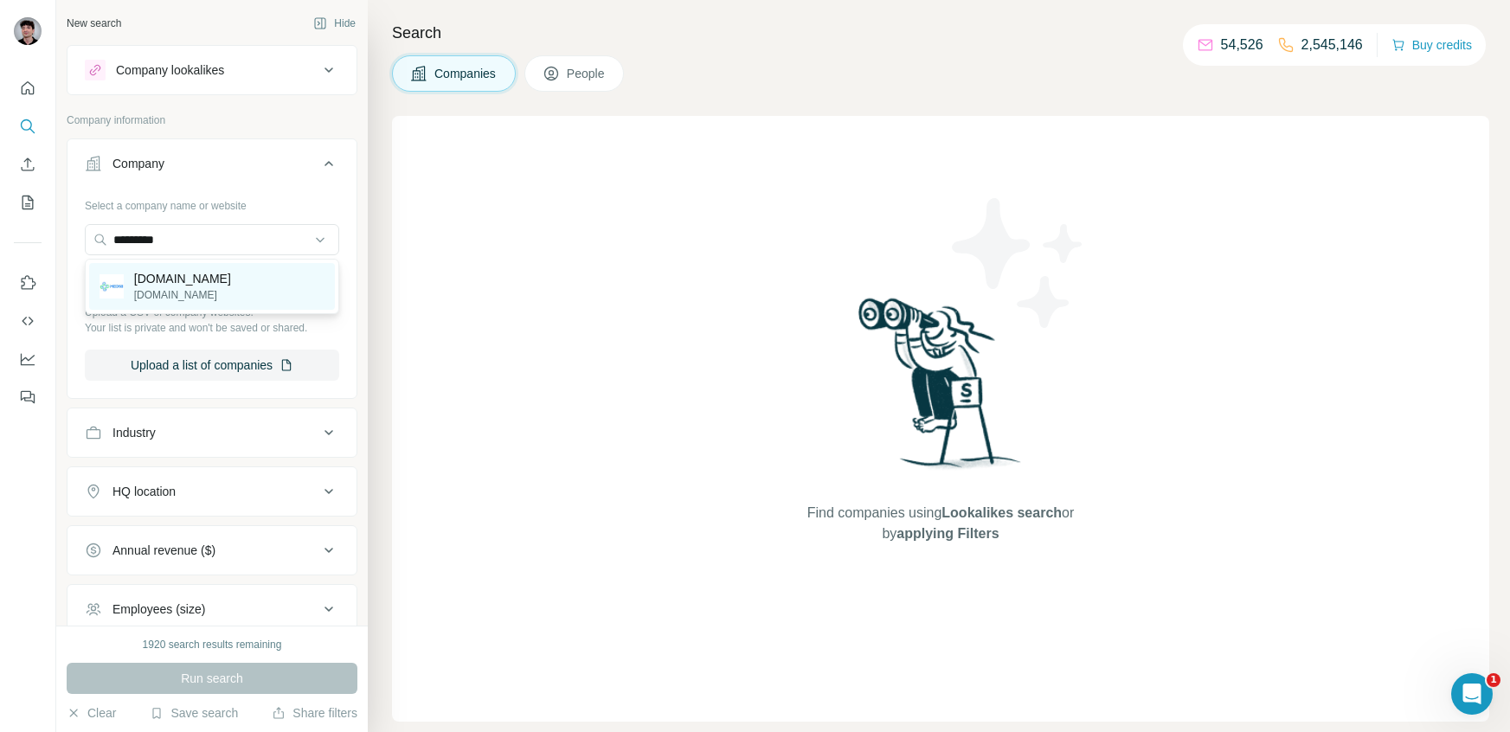
click at [284, 276] on div "med58.com med58.com" at bounding box center [212, 286] width 246 height 47
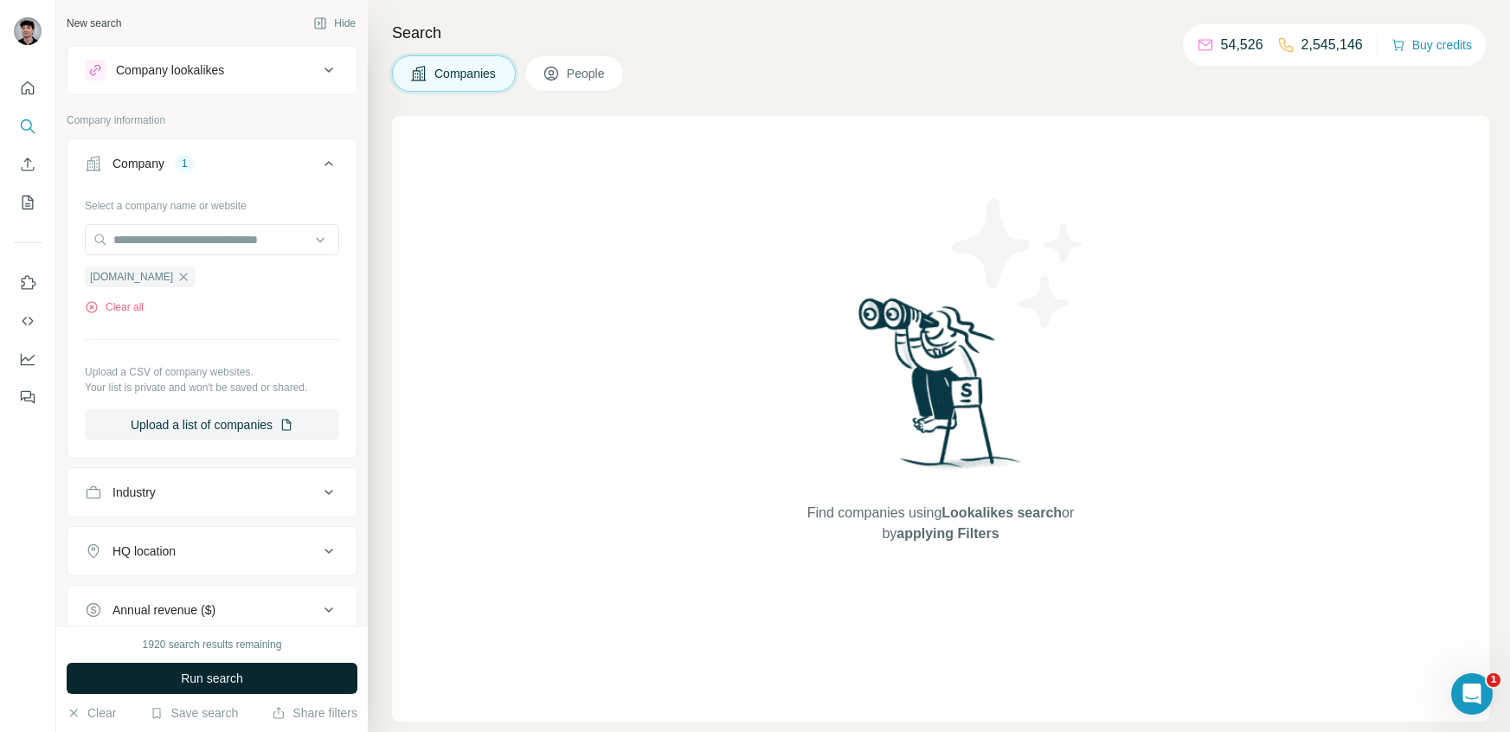
click at [221, 673] on span "Run search" at bounding box center [212, 678] width 62 height 17
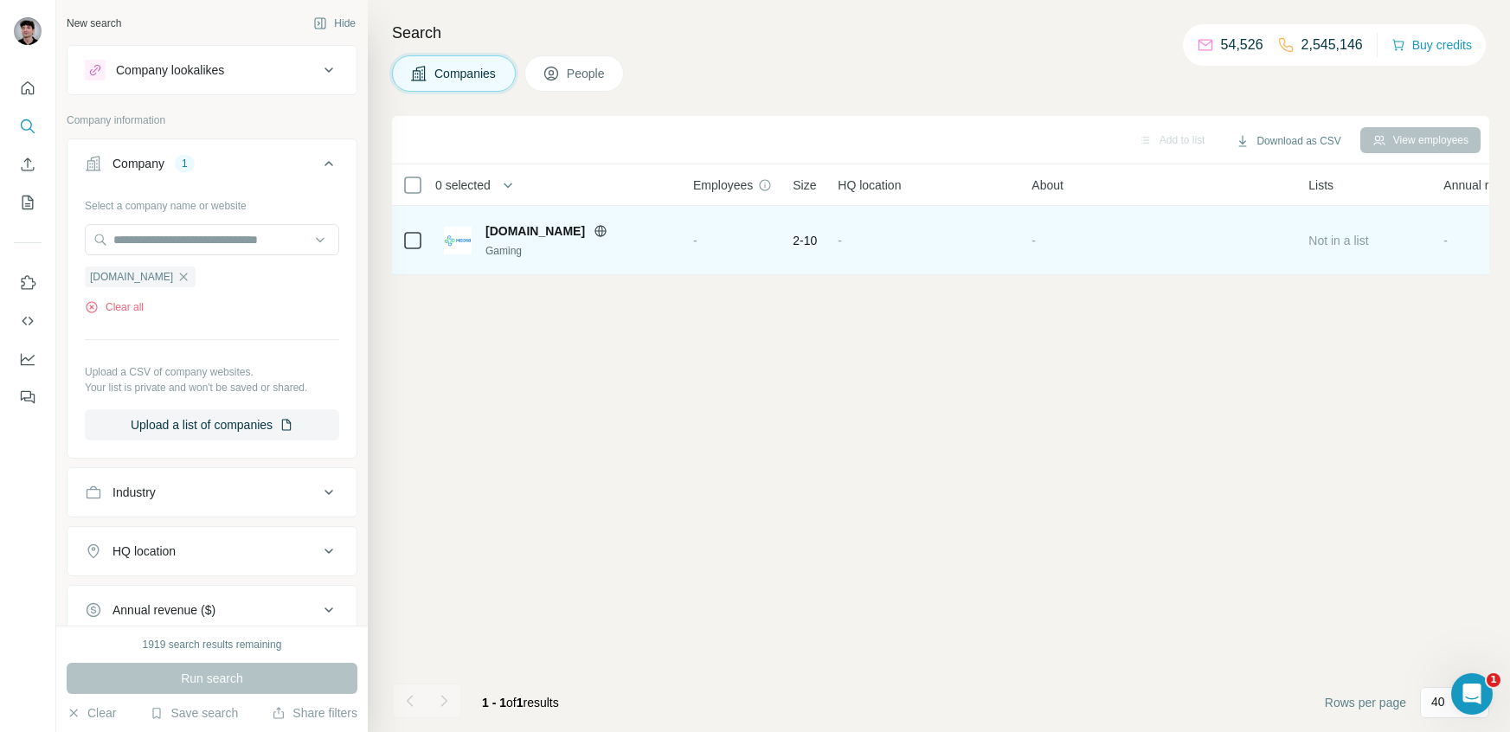
click at [544, 232] on span "med58.com" at bounding box center [536, 230] width 100 height 17
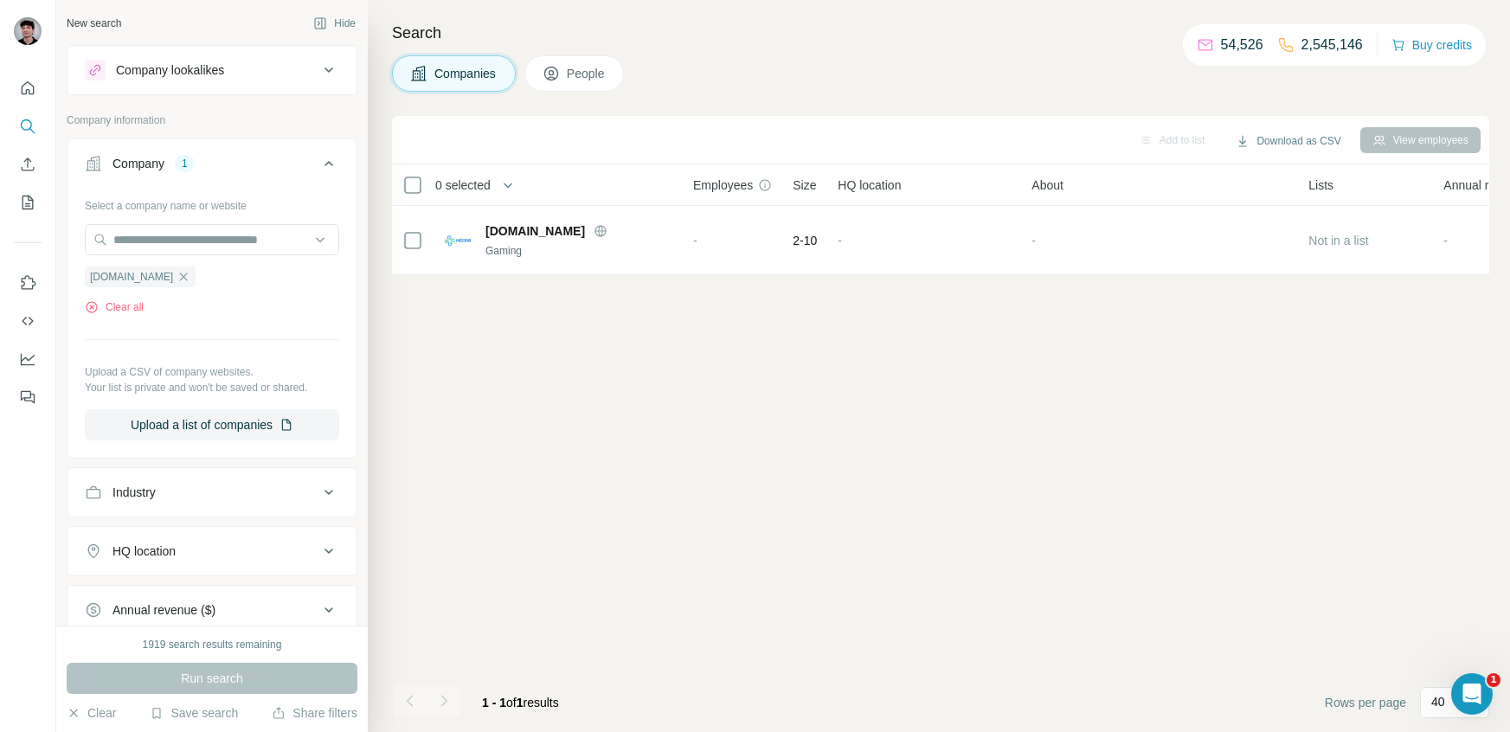
click at [577, 74] on span "People" at bounding box center [587, 73] width 40 height 17
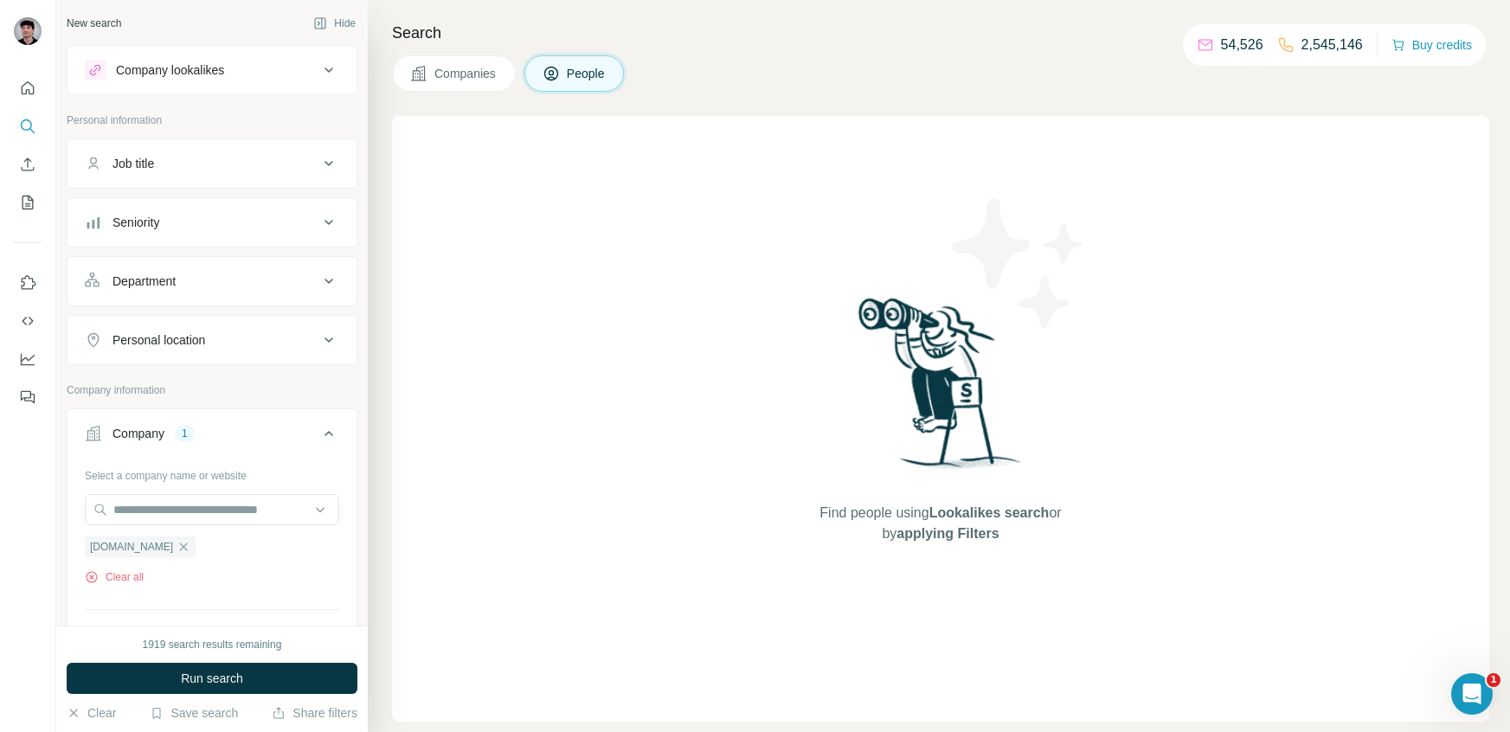
drag, startPoint x: 486, startPoint y: 66, endPoint x: 509, endPoint y: 102, distance: 43.2
click at [485, 67] on span "Companies" at bounding box center [465, 73] width 63 height 17
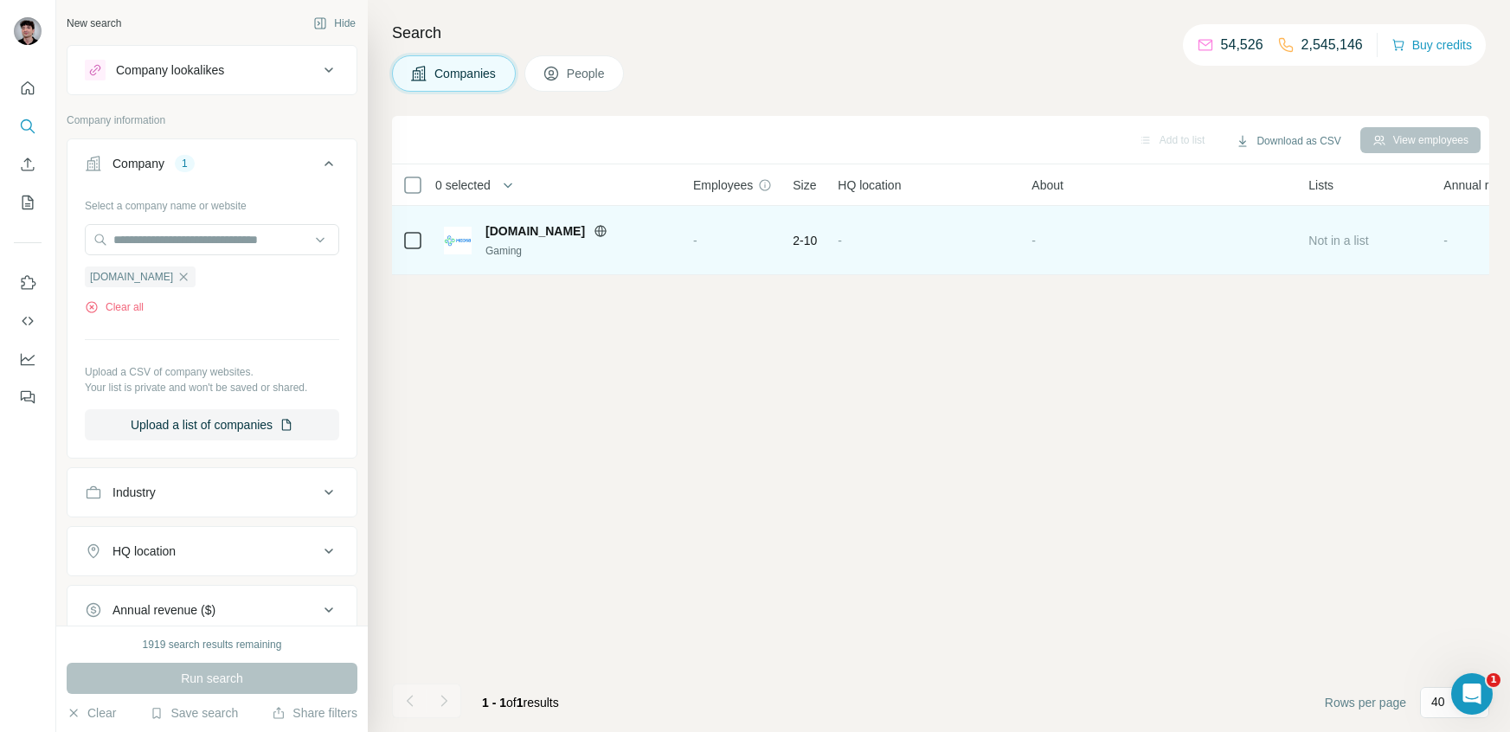
click at [535, 232] on span "med58.com" at bounding box center [536, 230] width 100 height 17
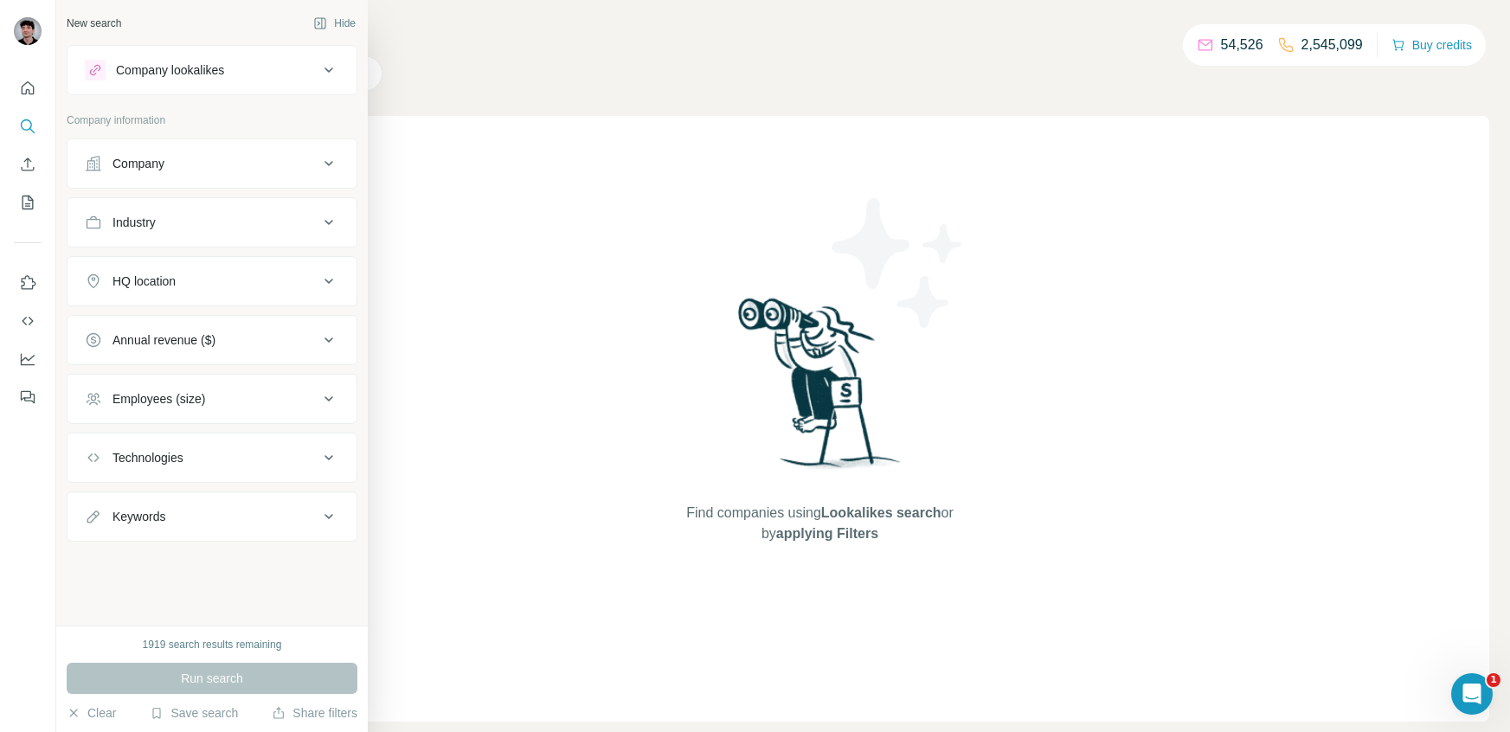
click at [180, 155] on div "Company" at bounding box center [202, 163] width 234 height 17
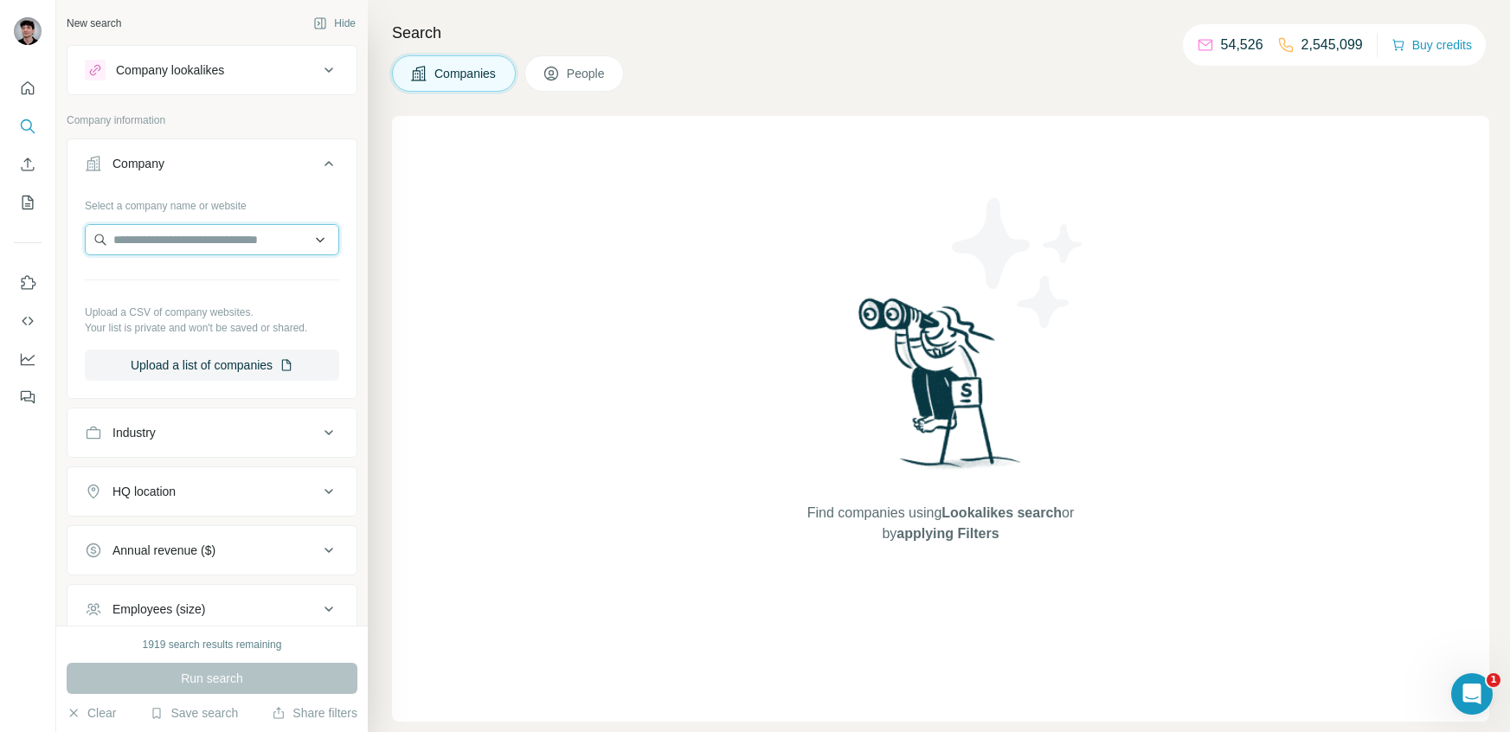
click at [248, 230] on input "text" at bounding box center [212, 239] width 254 height 31
paste input "**********"
type input "**********"
click at [214, 284] on p "U-Care Medical" at bounding box center [176, 278] width 84 height 17
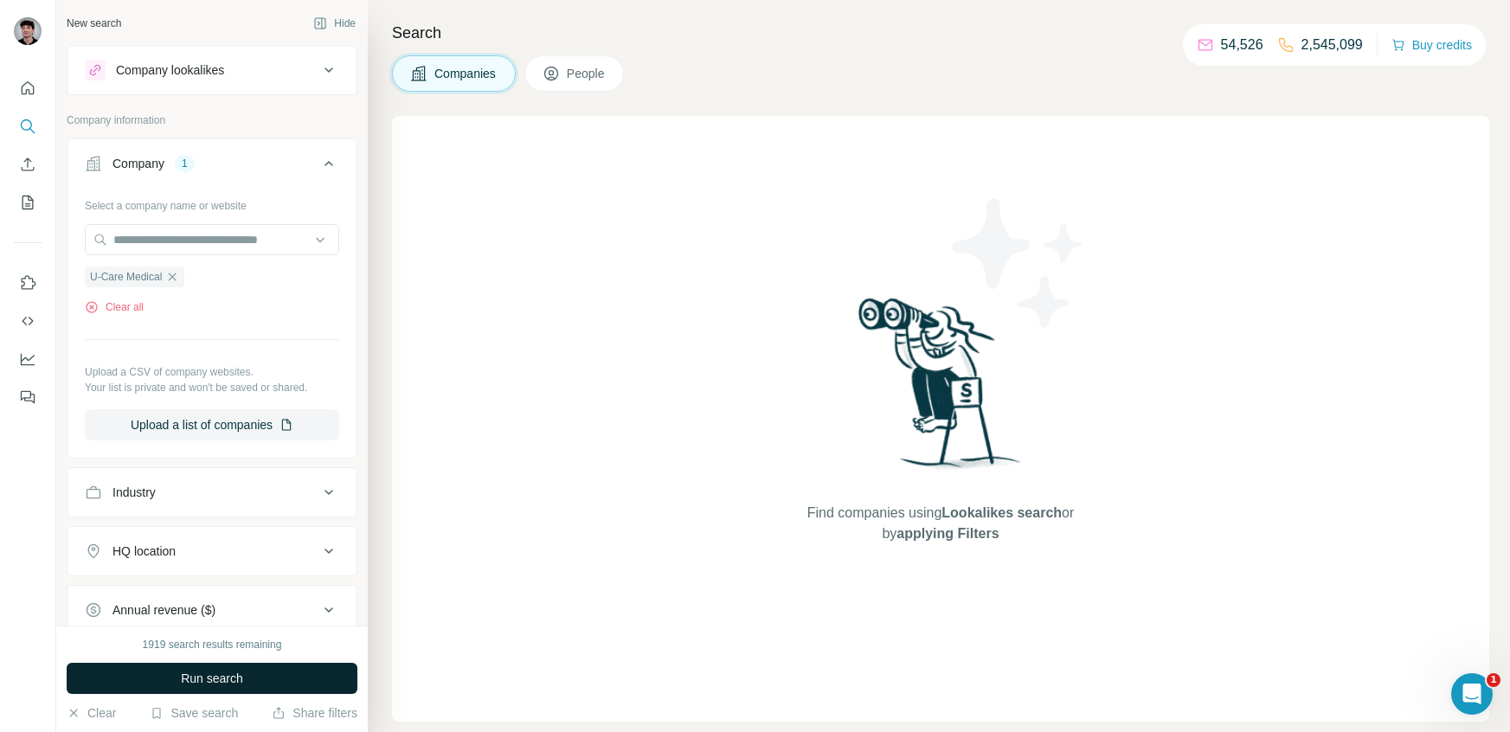
click at [227, 670] on span "Run search" at bounding box center [212, 678] width 62 height 17
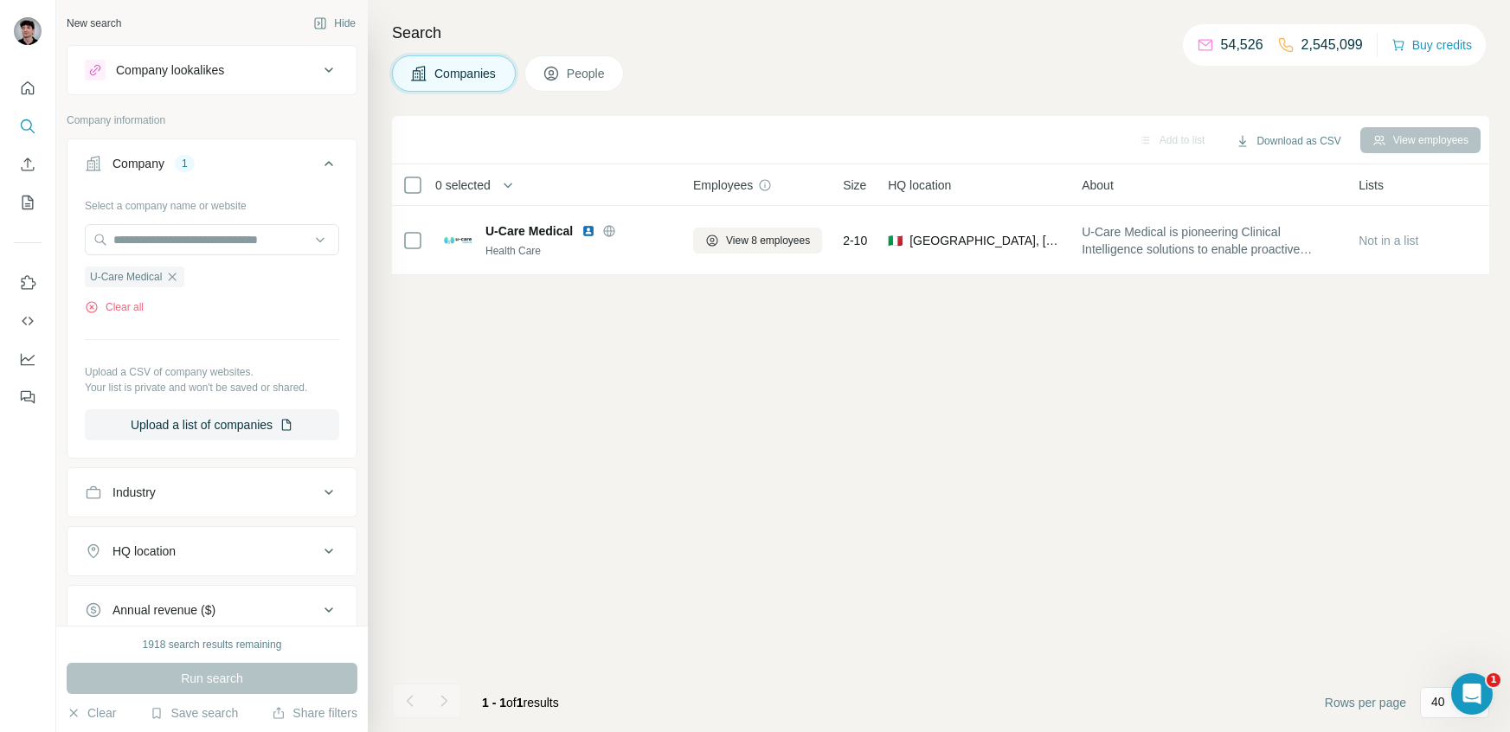
click at [586, 87] on button "People" at bounding box center [575, 73] width 100 height 36
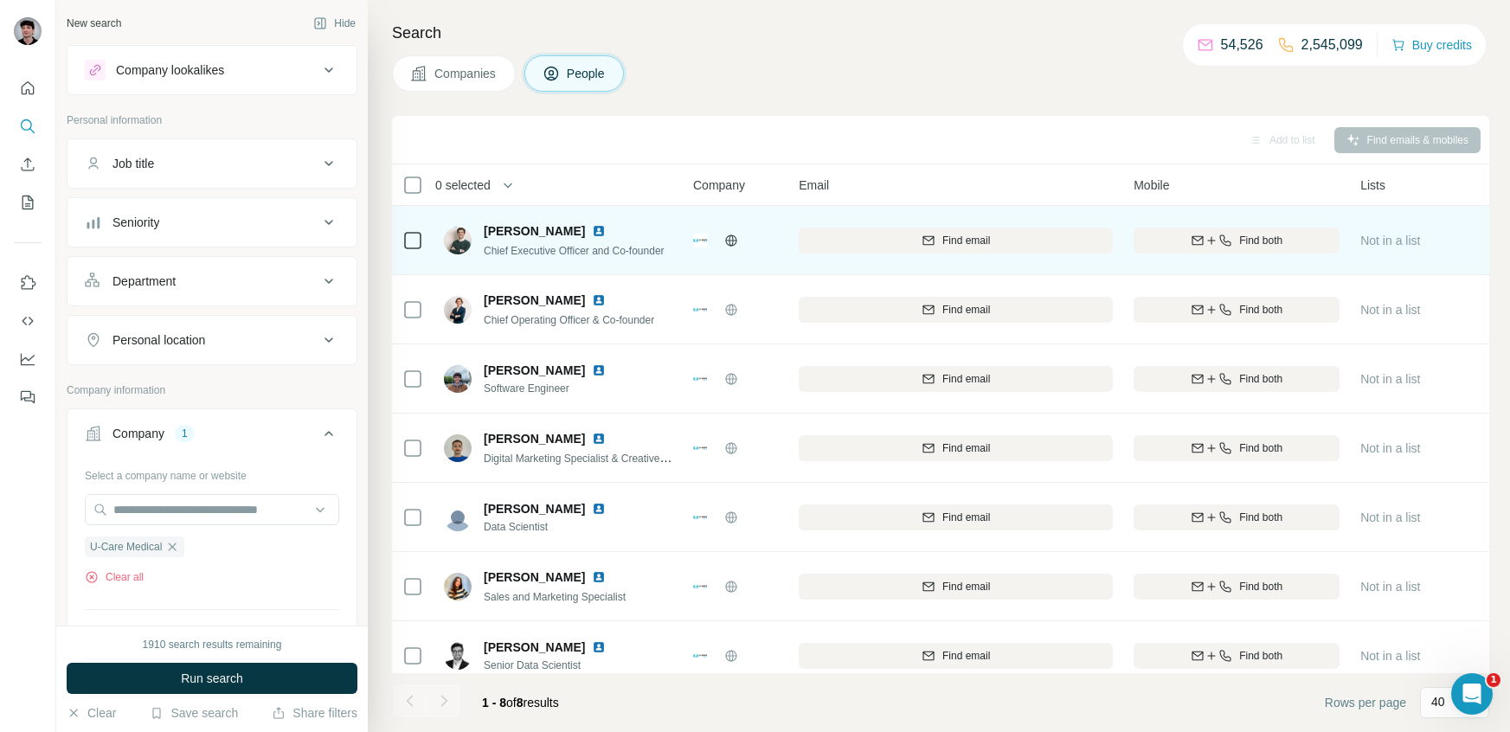
click at [423, 239] on td at bounding box center [413, 240] width 42 height 69
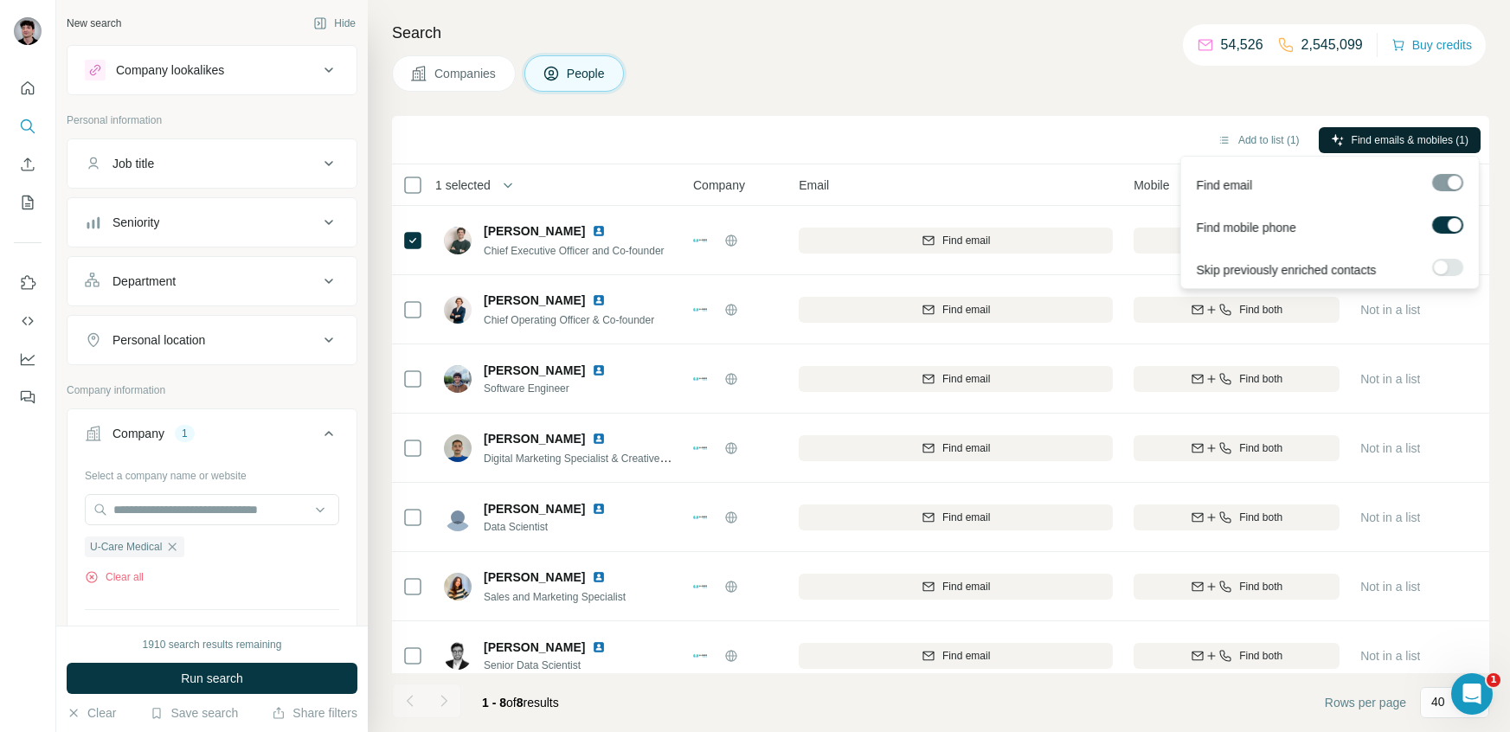
click at [1400, 132] on span "Find emails & mobiles (1)" at bounding box center [1410, 140] width 117 height 16
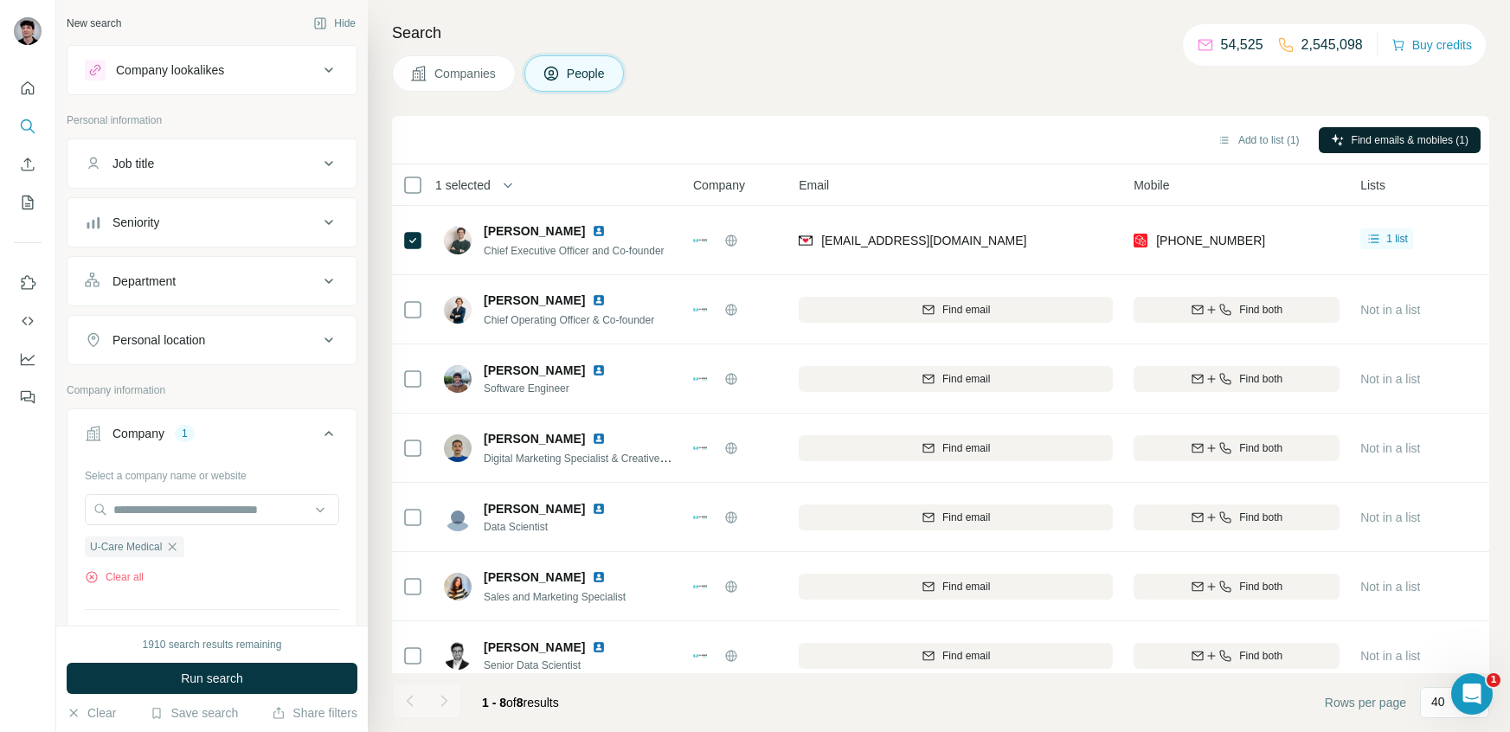
click at [1134, 113] on div "Search Companies People Add to list (1) Find emails & mobiles (1) 1 selected Pe…" at bounding box center [939, 366] width 1142 height 732
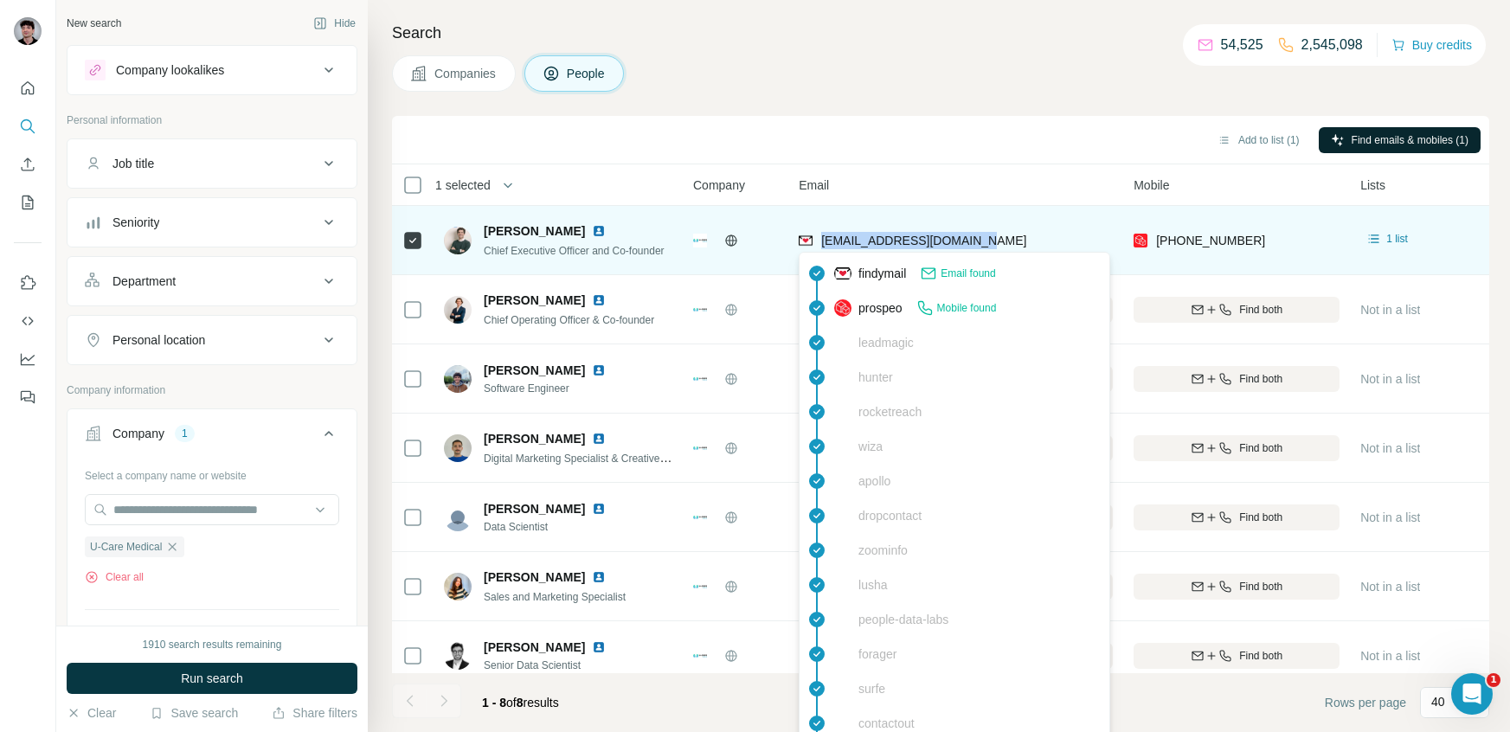
drag, startPoint x: 1039, startPoint y: 236, endPoint x: 822, endPoint y: 245, distance: 216.6
click at [822, 245] on div "[EMAIL_ADDRESS][DOMAIN_NAME]" at bounding box center [956, 240] width 314 height 48
copy span "[EMAIL_ADDRESS][DOMAIN_NAME]"
